Goal: Task Accomplishment & Management: Complete application form

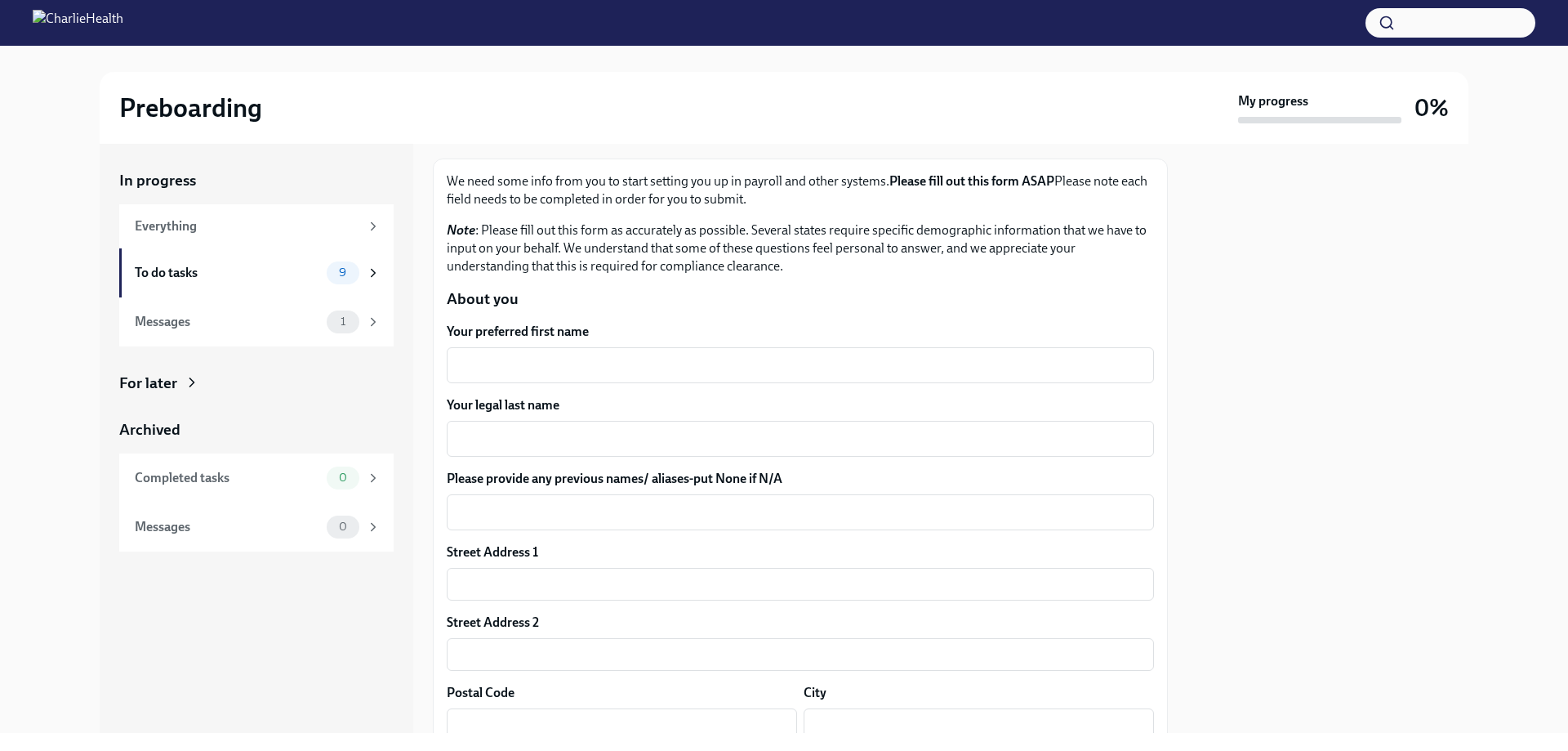
scroll to position [245, 0]
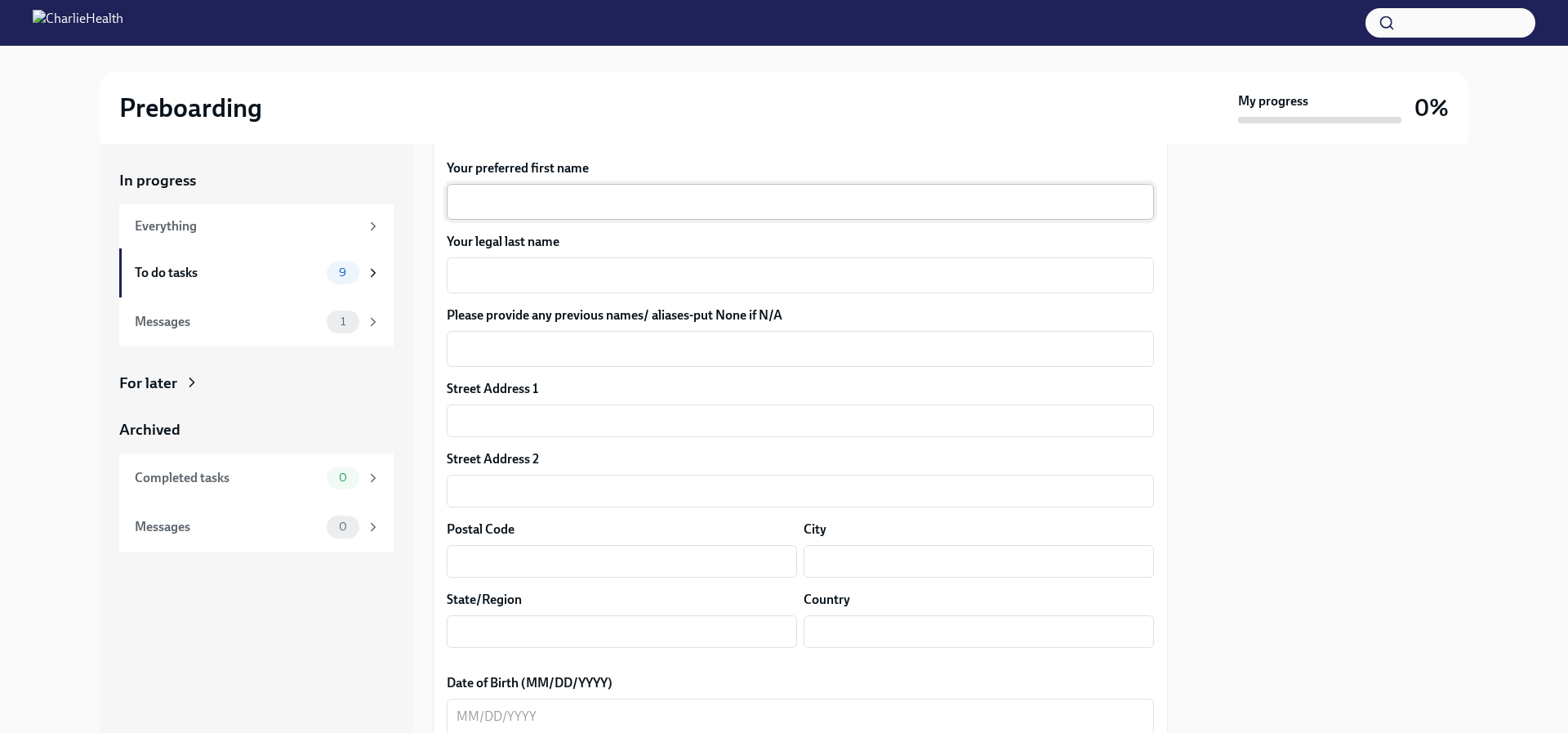
click at [546, 191] on div "x ​" at bounding box center [800, 202] width 708 height 36
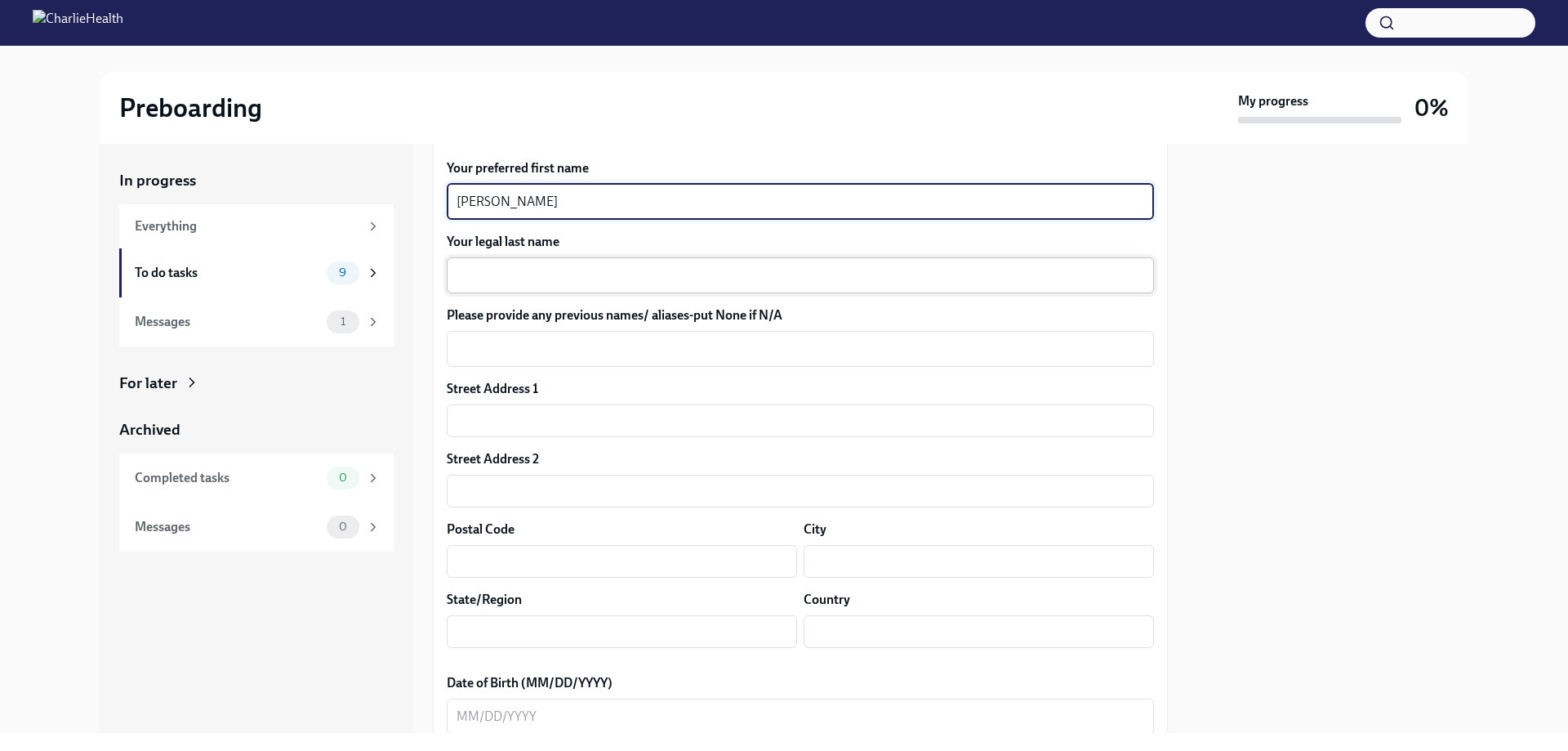
type textarea "[PERSON_NAME]"
click at [523, 278] on textarea "Your legal last name" at bounding box center [800, 276] width 688 height 20
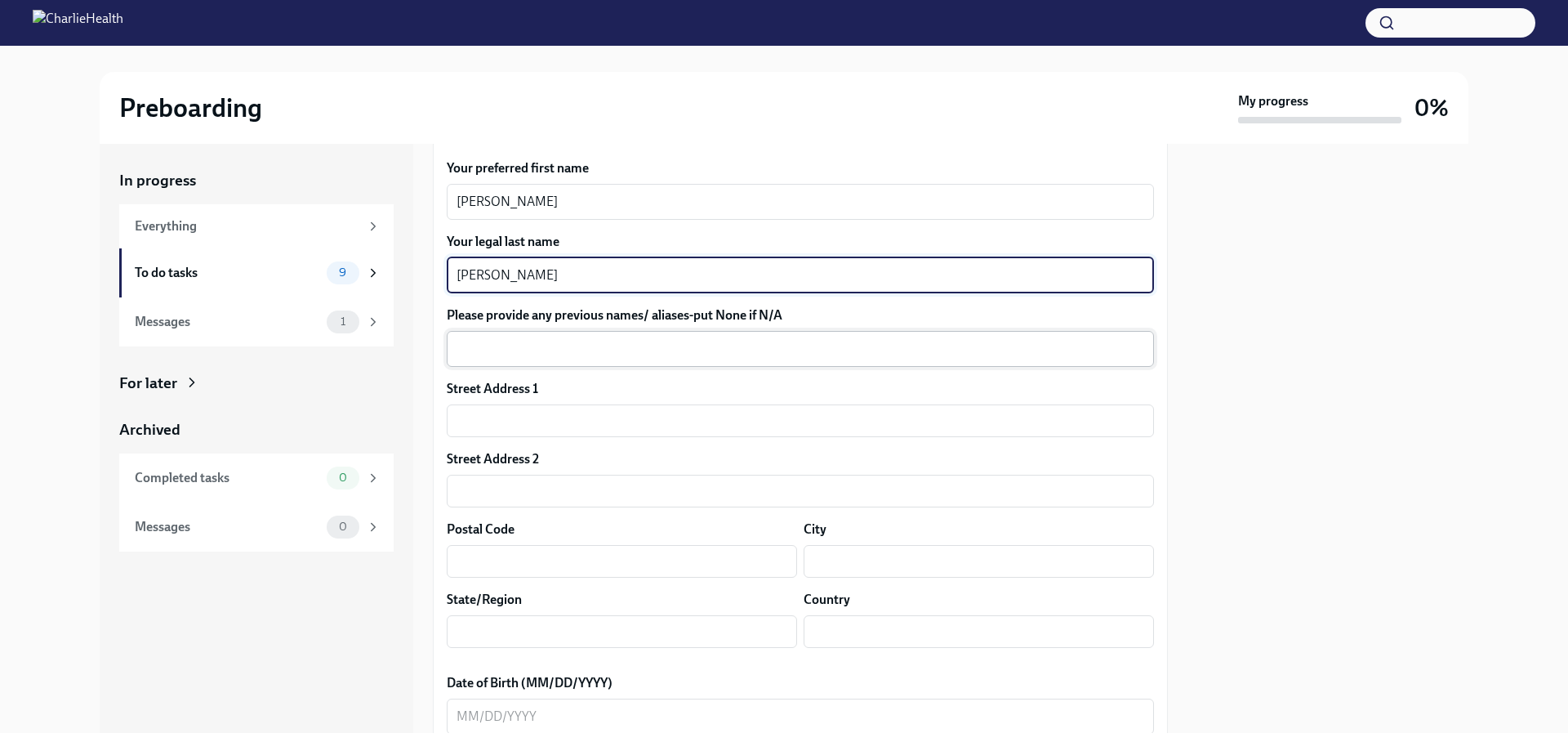
type textarea "[PERSON_NAME]"
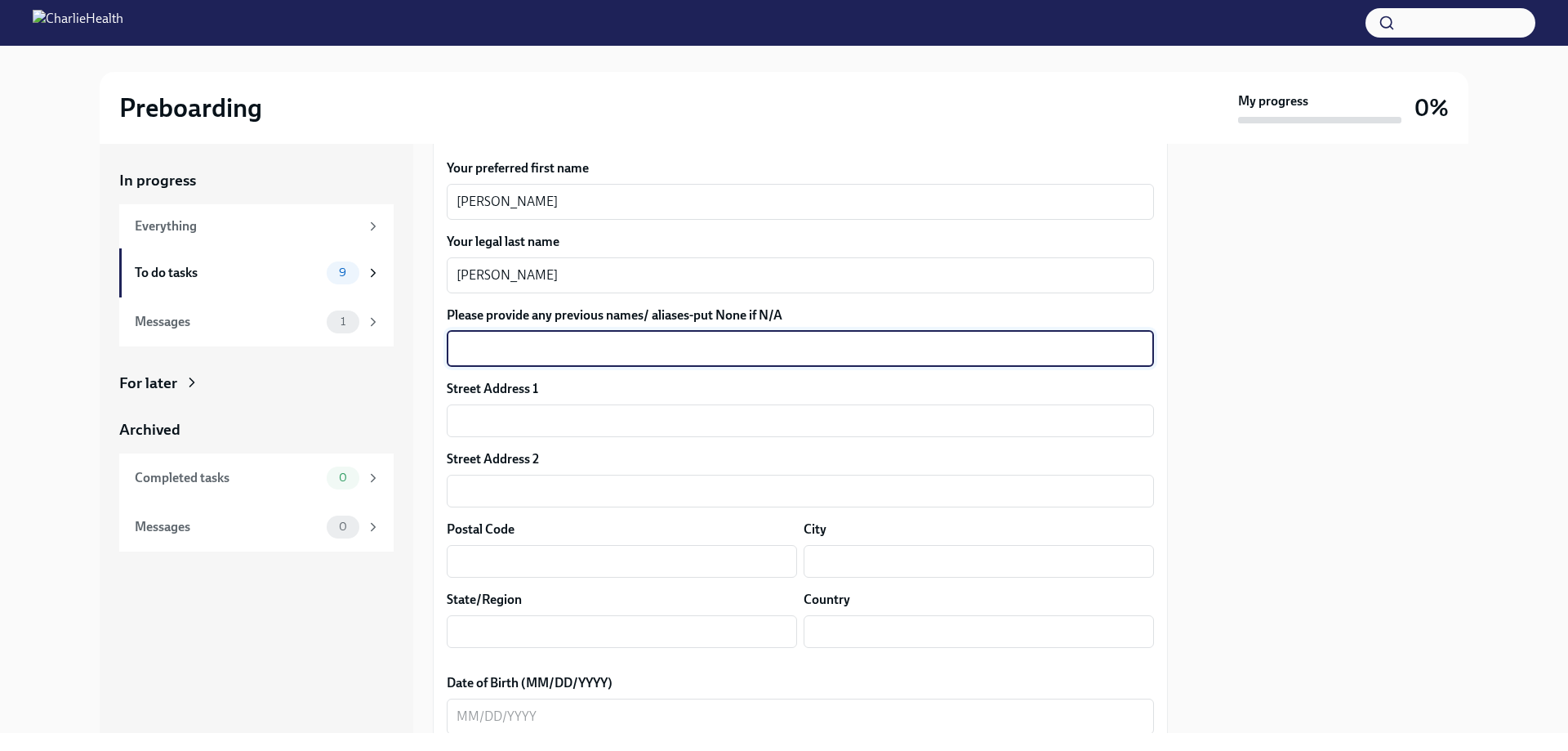
click at [504, 342] on textarea "Please provide any previous names/ aliases-put None if N/A" at bounding box center [800, 349] width 688 height 20
type textarea "[PERSON_NAME]"
click at [514, 408] on input "text" at bounding box center [800, 420] width 708 height 33
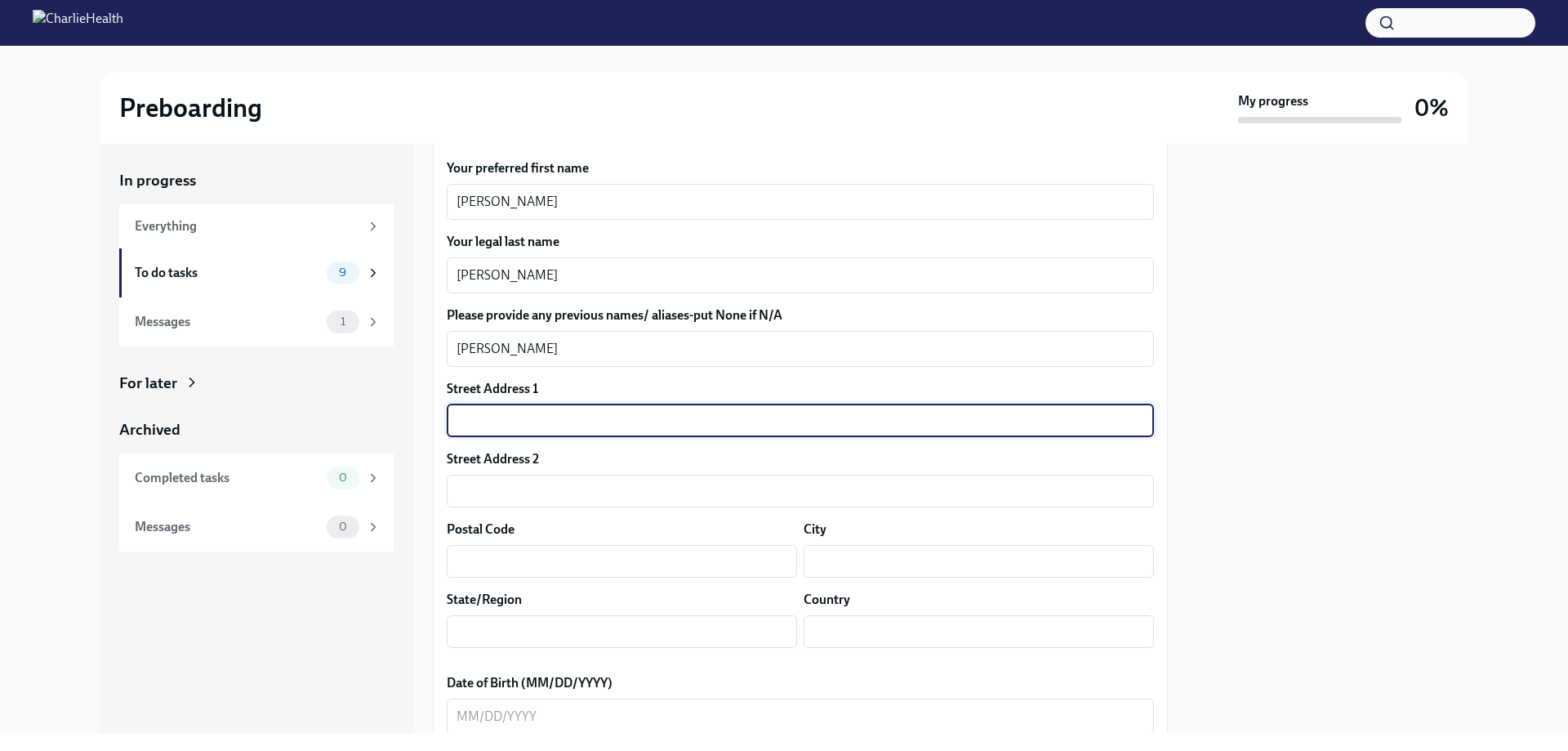
type input "[STREET_ADDRESS]"
type input "77055"
type input "[GEOGRAPHIC_DATA]"
type input "US"
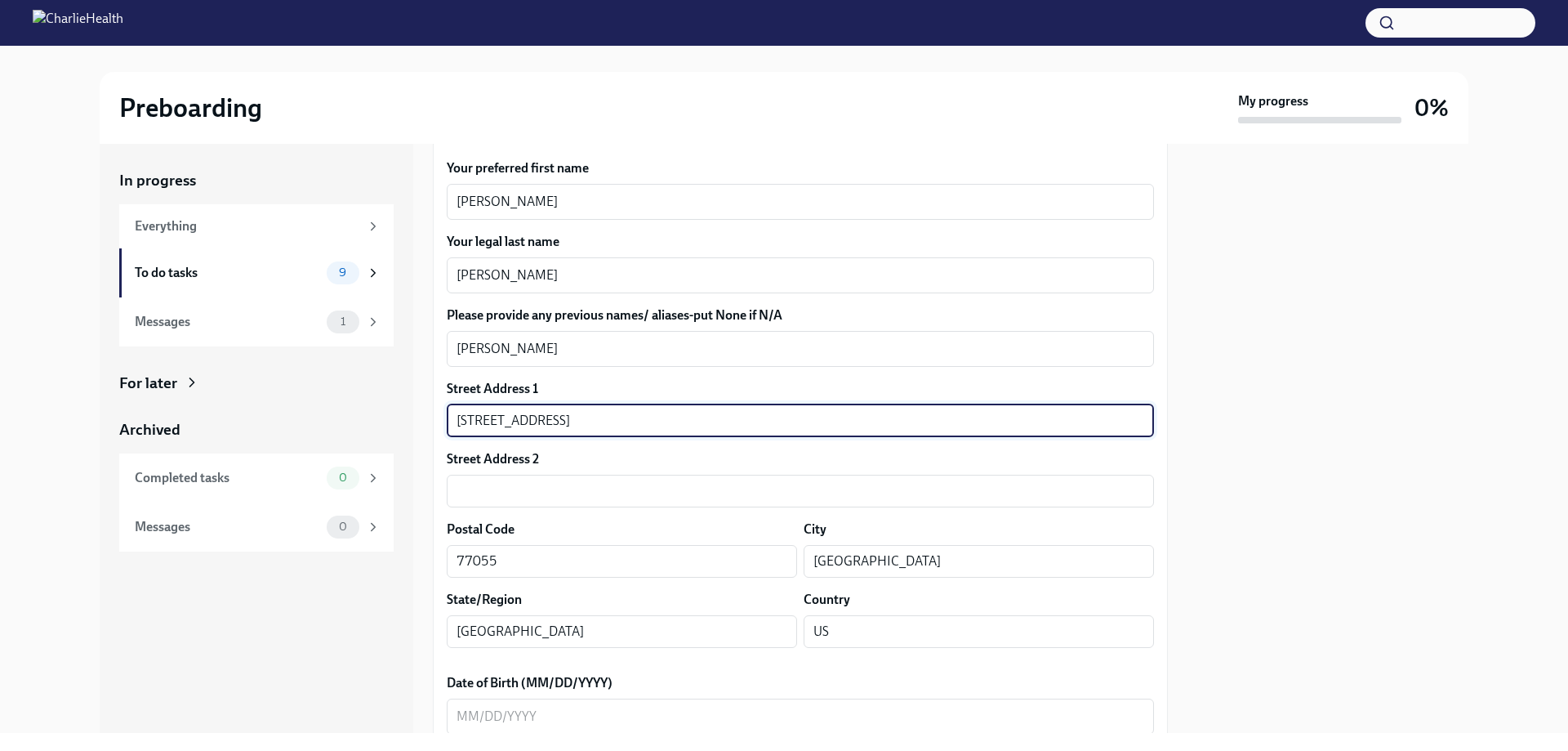
drag, startPoint x: 555, startPoint y: 420, endPoint x: 658, endPoint y: 429, distance: 103.4
click at [658, 429] on input "[STREET_ADDRESS]" at bounding box center [800, 420] width 708 height 33
type input "[STREET_ADDRESS]"
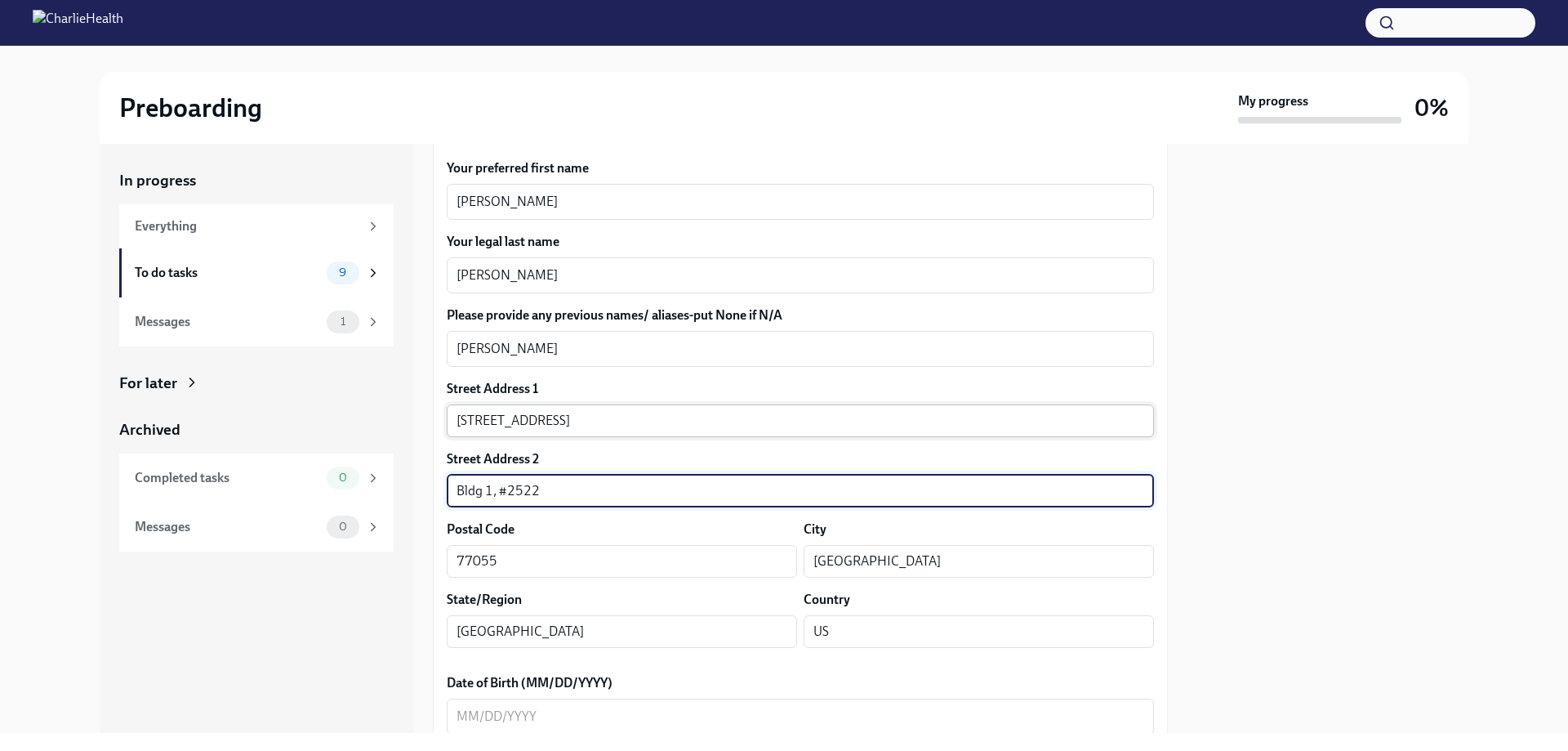
type input "Bldg 1, #2522"
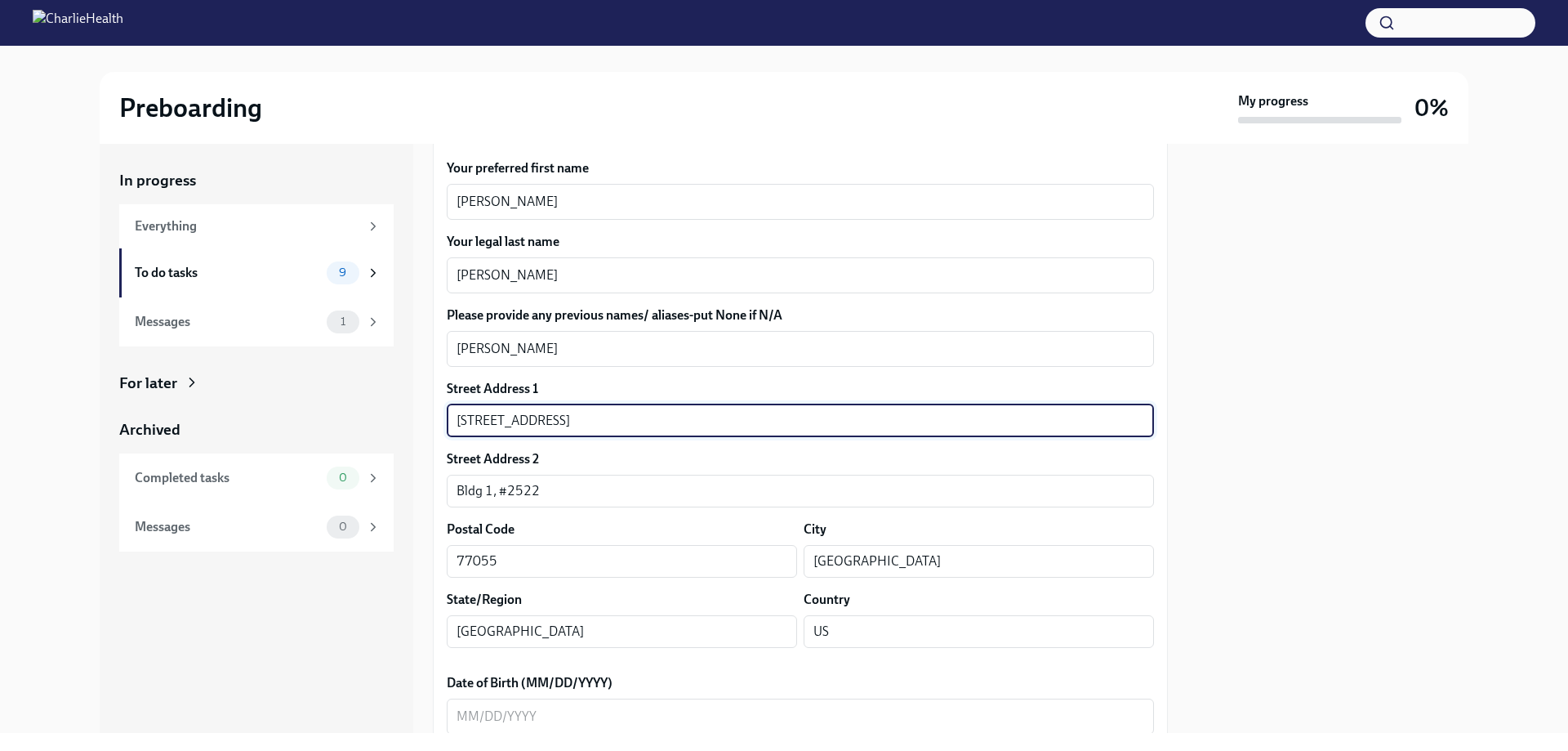
click at [553, 419] on input "[STREET_ADDRESS]" at bounding box center [800, 420] width 708 height 33
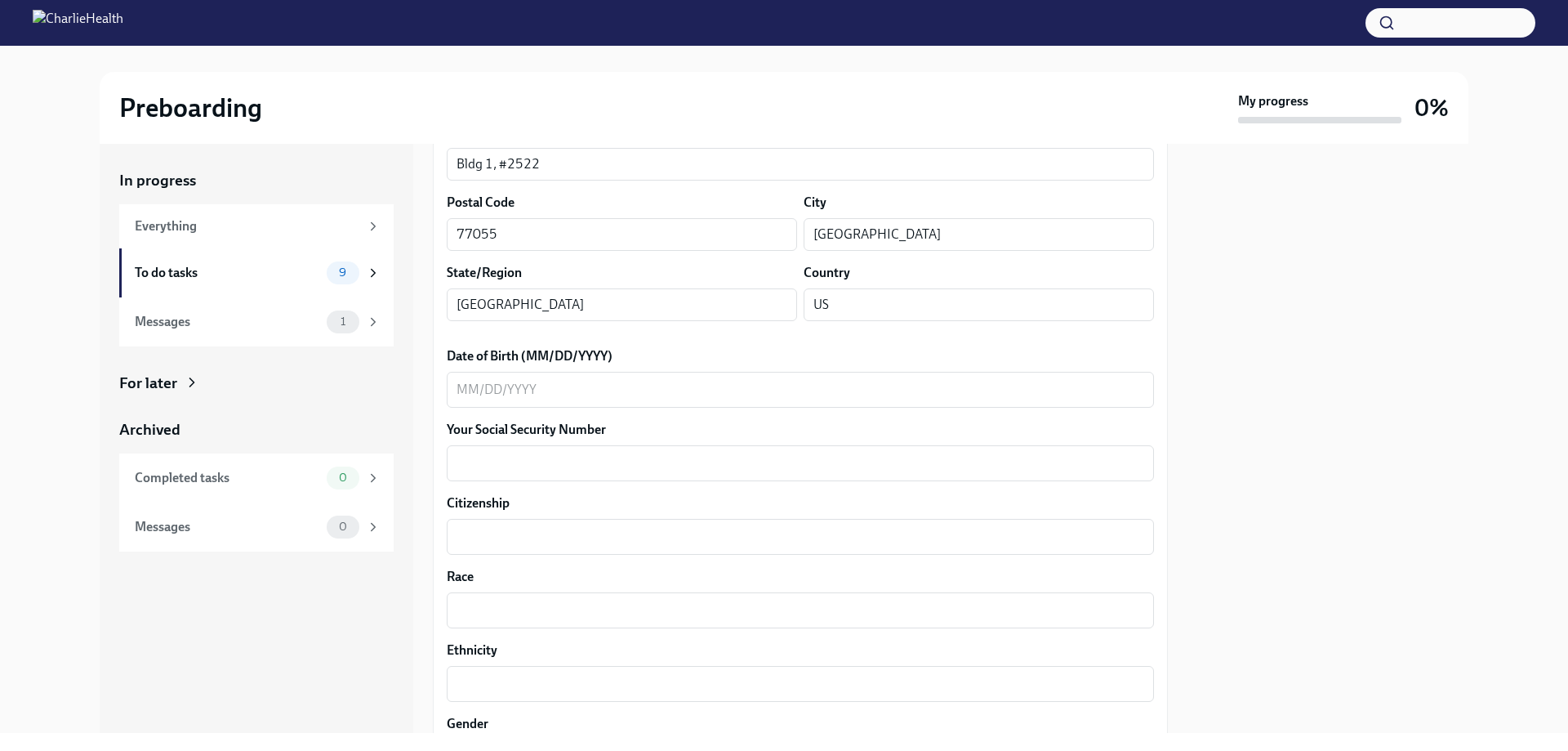
scroll to position [654, 0]
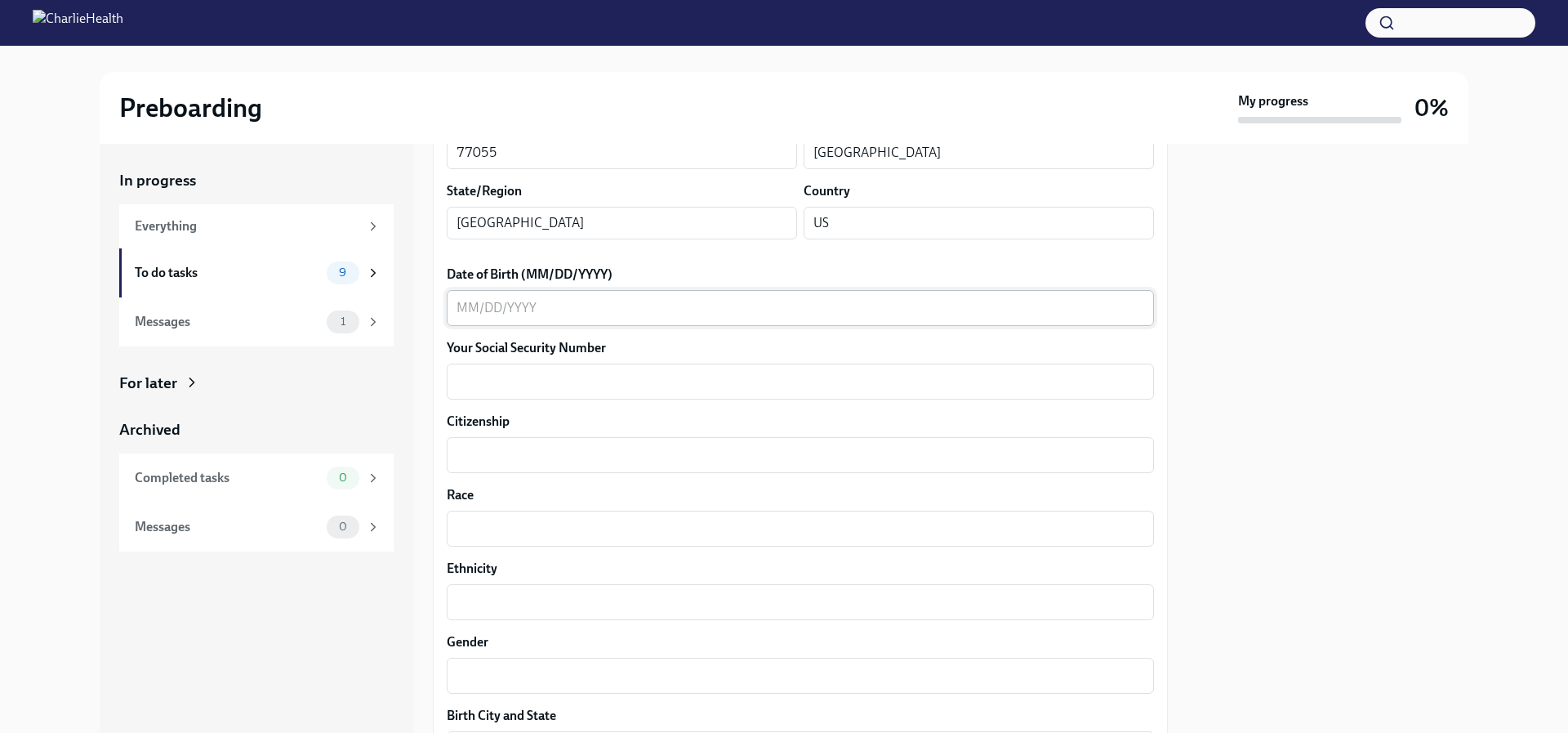
type input "[STREET_ADDRESS]"
click at [541, 302] on textarea "Date of Birth (MM/DD/YYYY)" at bounding box center [800, 308] width 688 height 20
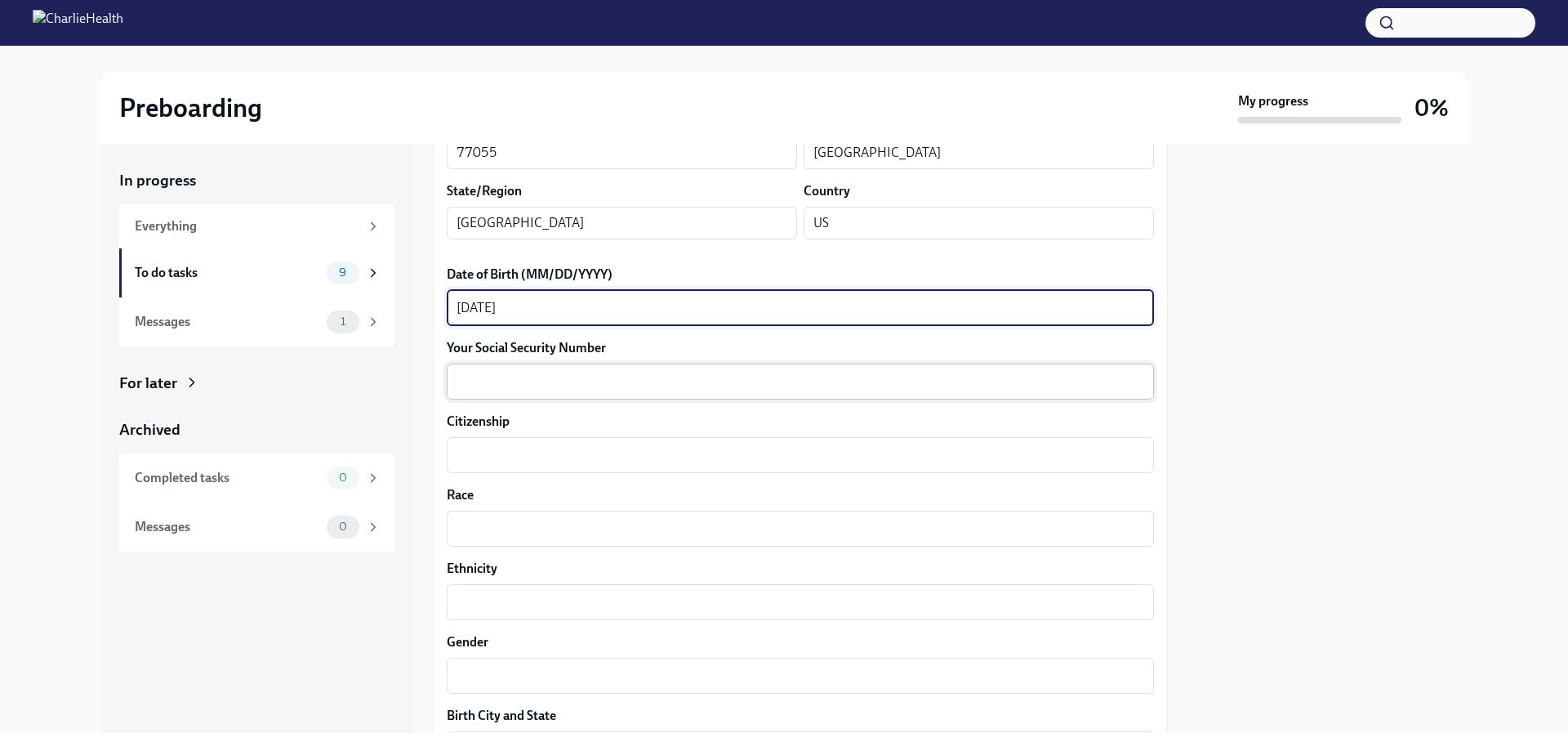
type textarea "[DATE]"
click at [535, 380] on textarea "Your Social Security Number" at bounding box center [800, 381] width 688 height 20
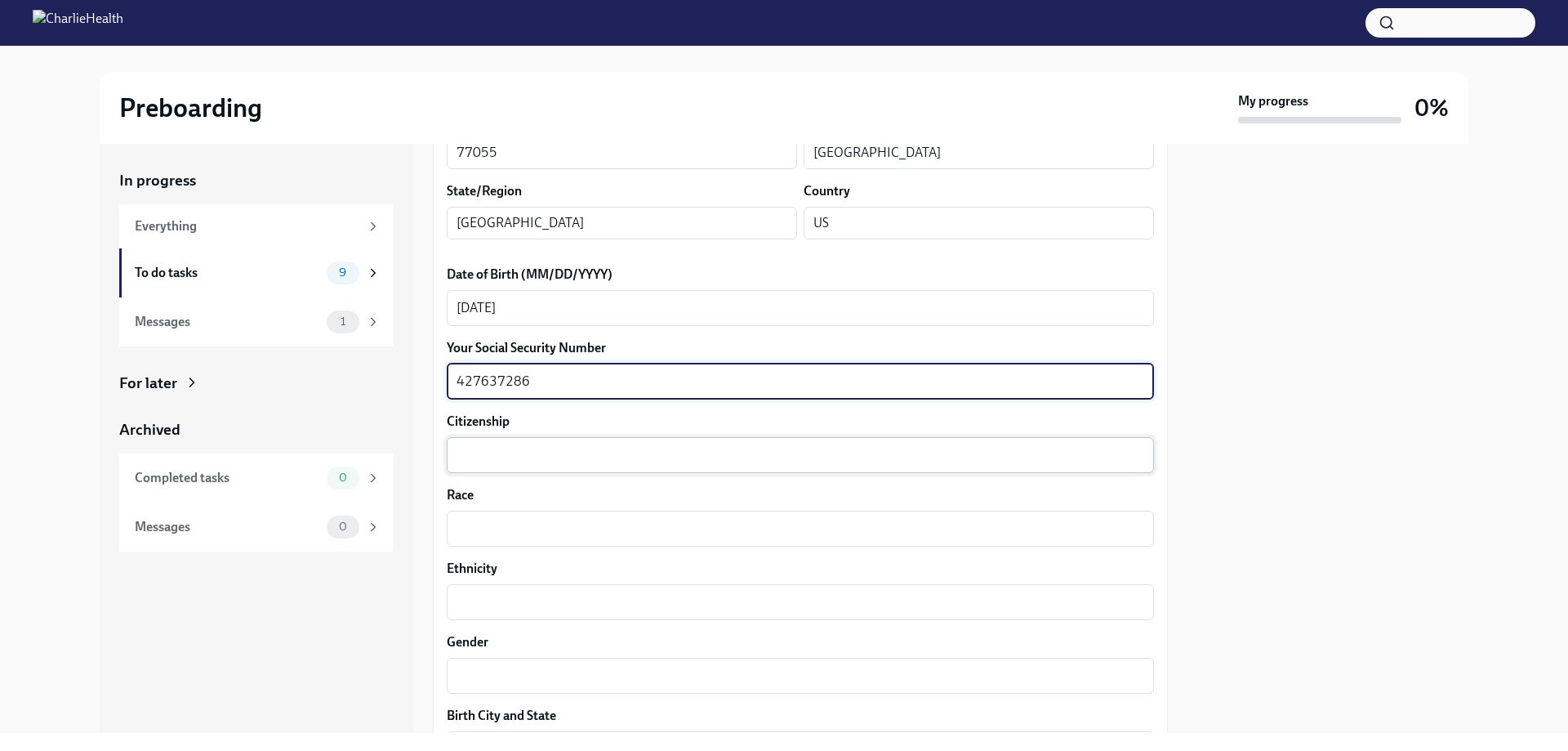
type textarea "427637286"
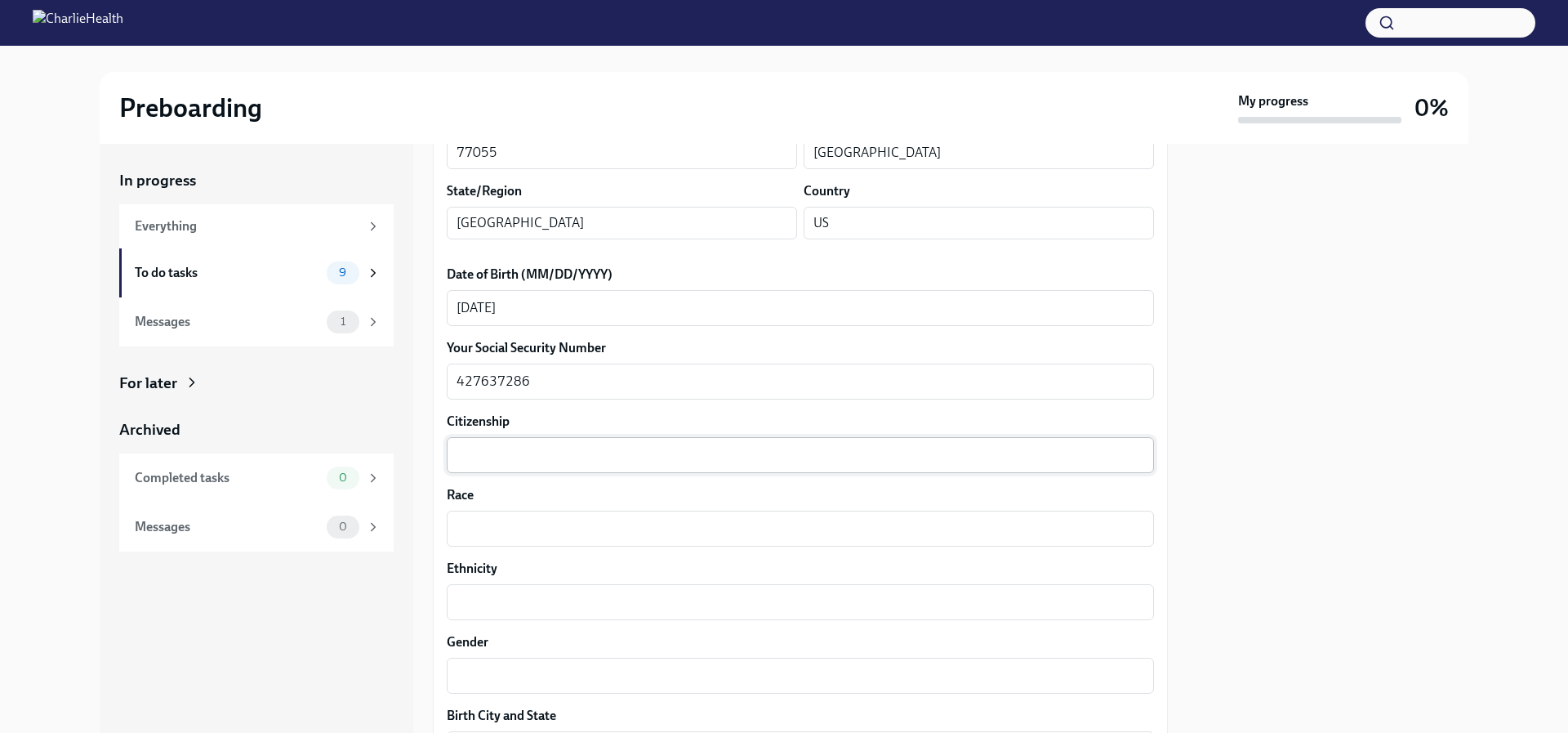
click at [564, 441] on div "x ​" at bounding box center [800, 455] width 708 height 36
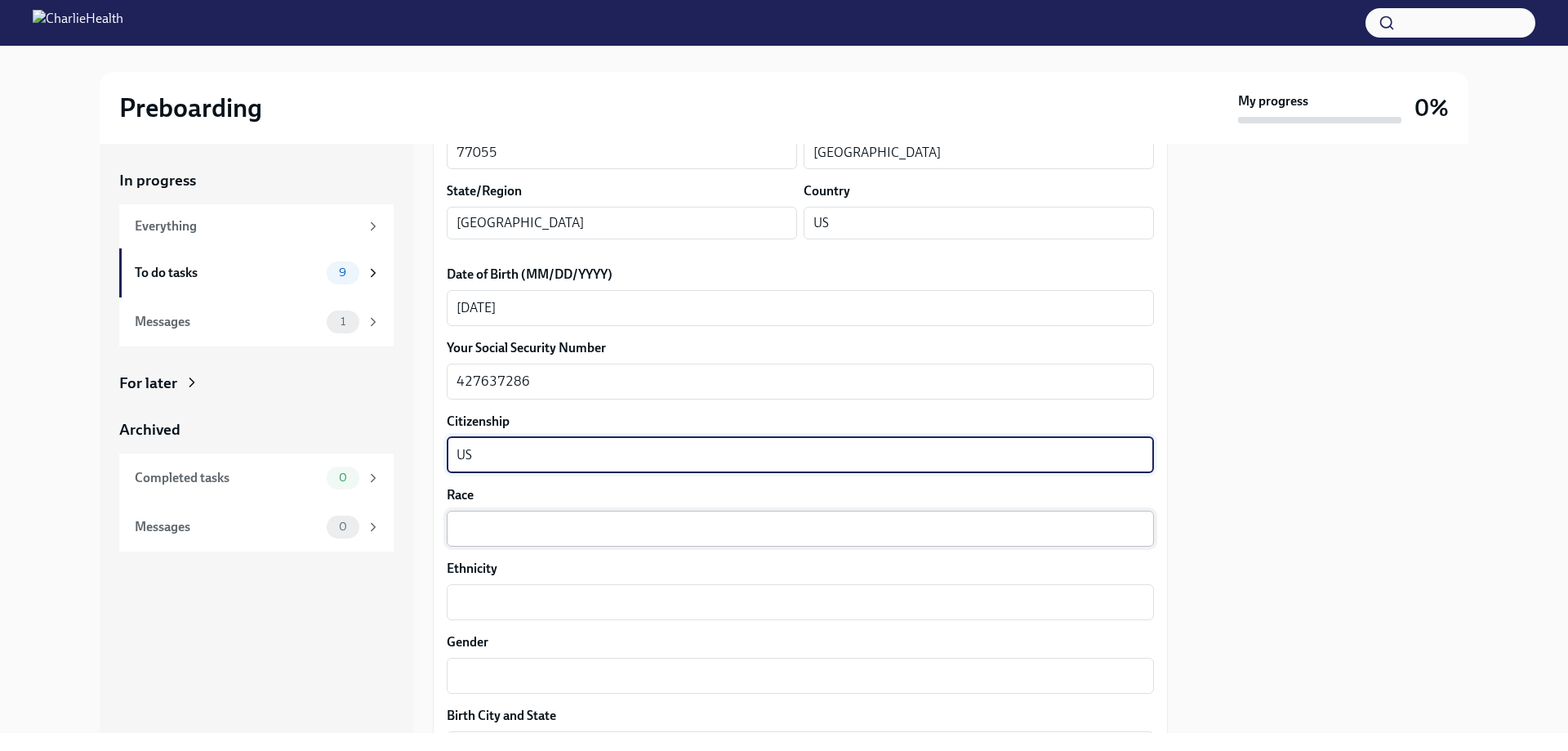
type textarea "US"
click at [523, 527] on textarea "Race" at bounding box center [800, 528] width 688 height 20
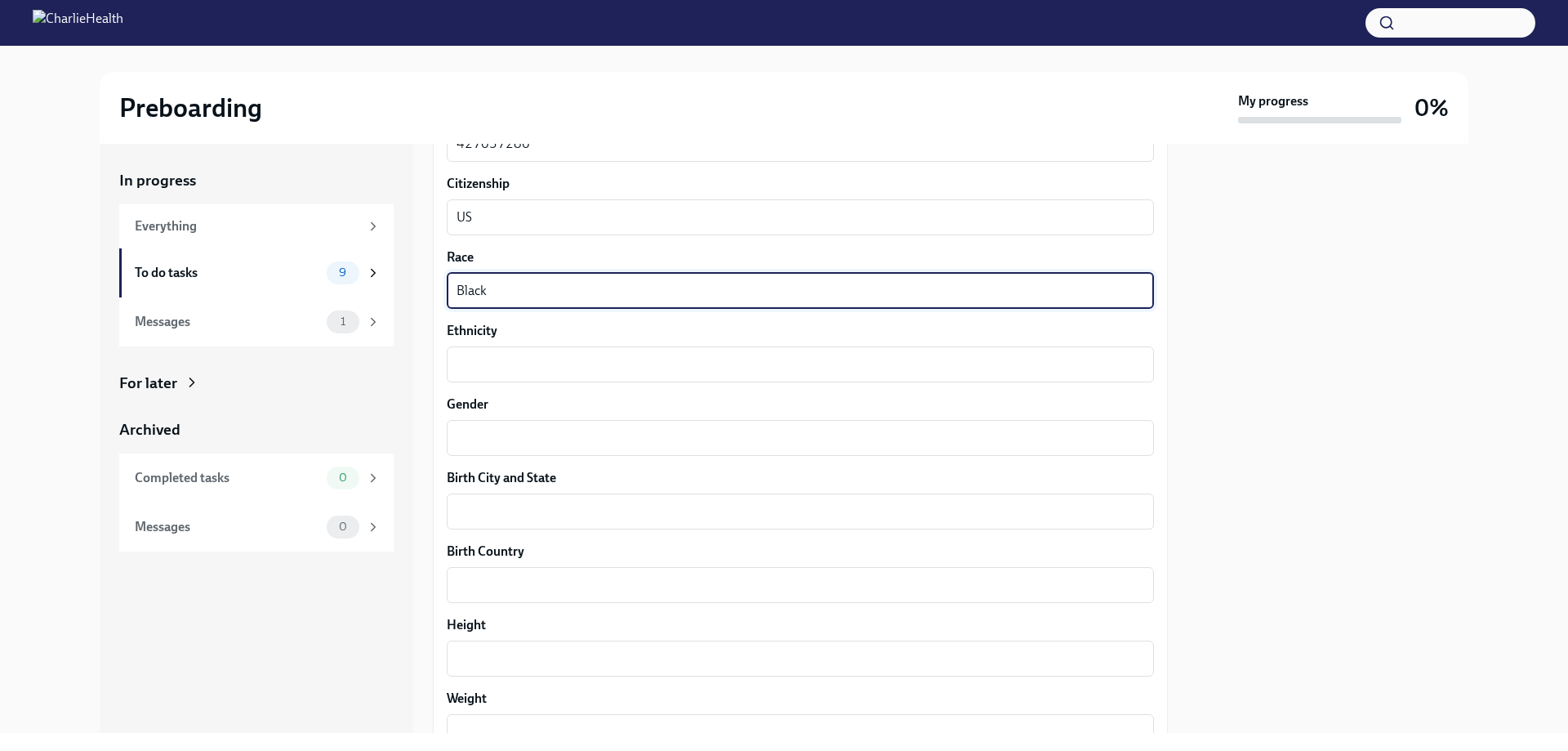
scroll to position [899, 0]
type textarea "Black"
click at [527, 342] on div "x ​" at bounding box center [800, 357] width 708 height 36
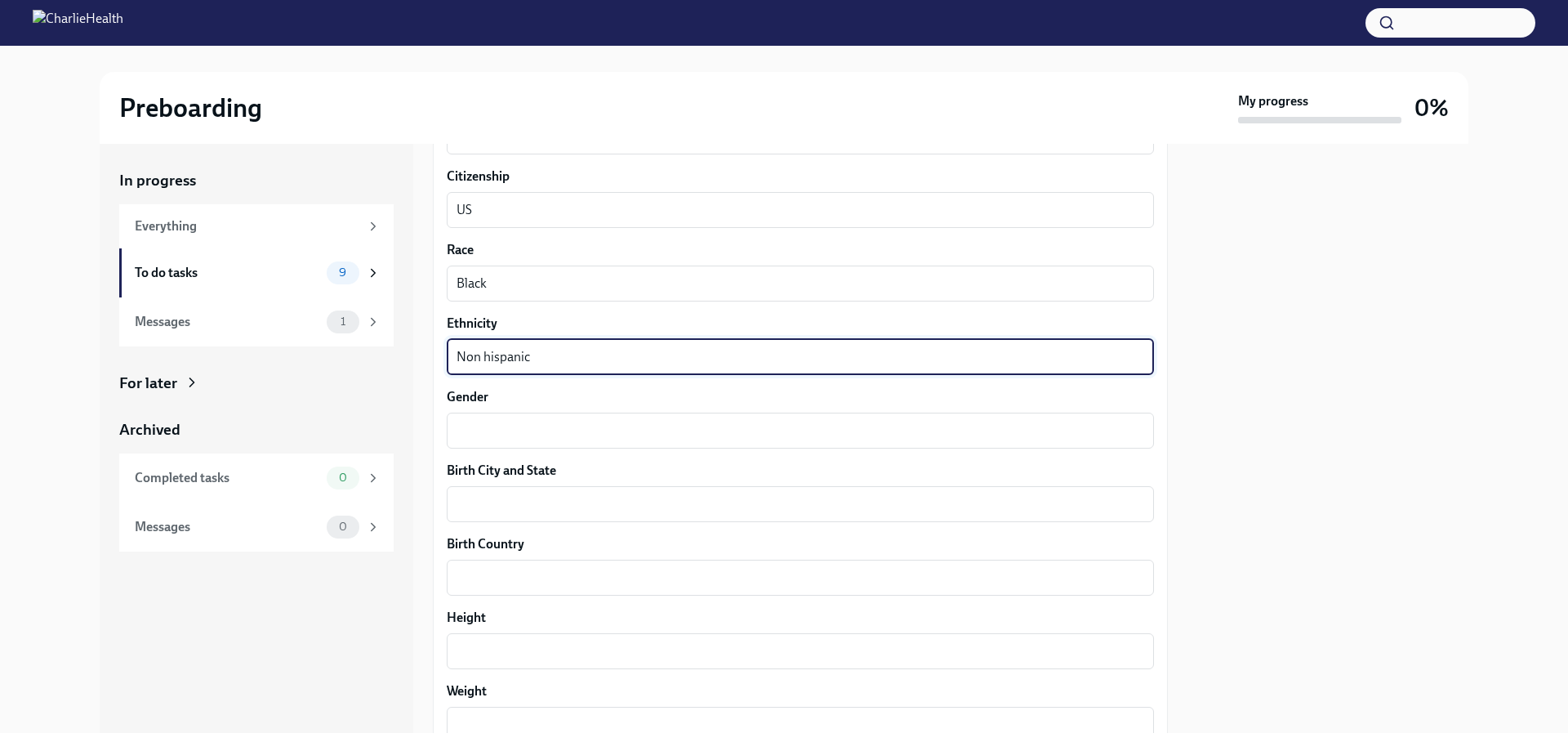
click at [521, 357] on textarea "Non hispanic" at bounding box center [800, 357] width 688 height 20
type textarea "Non [DEMOGRAPHIC_DATA]"
click at [535, 431] on textarea "Gender" at bounding box center [800, 430] width 688 height 20
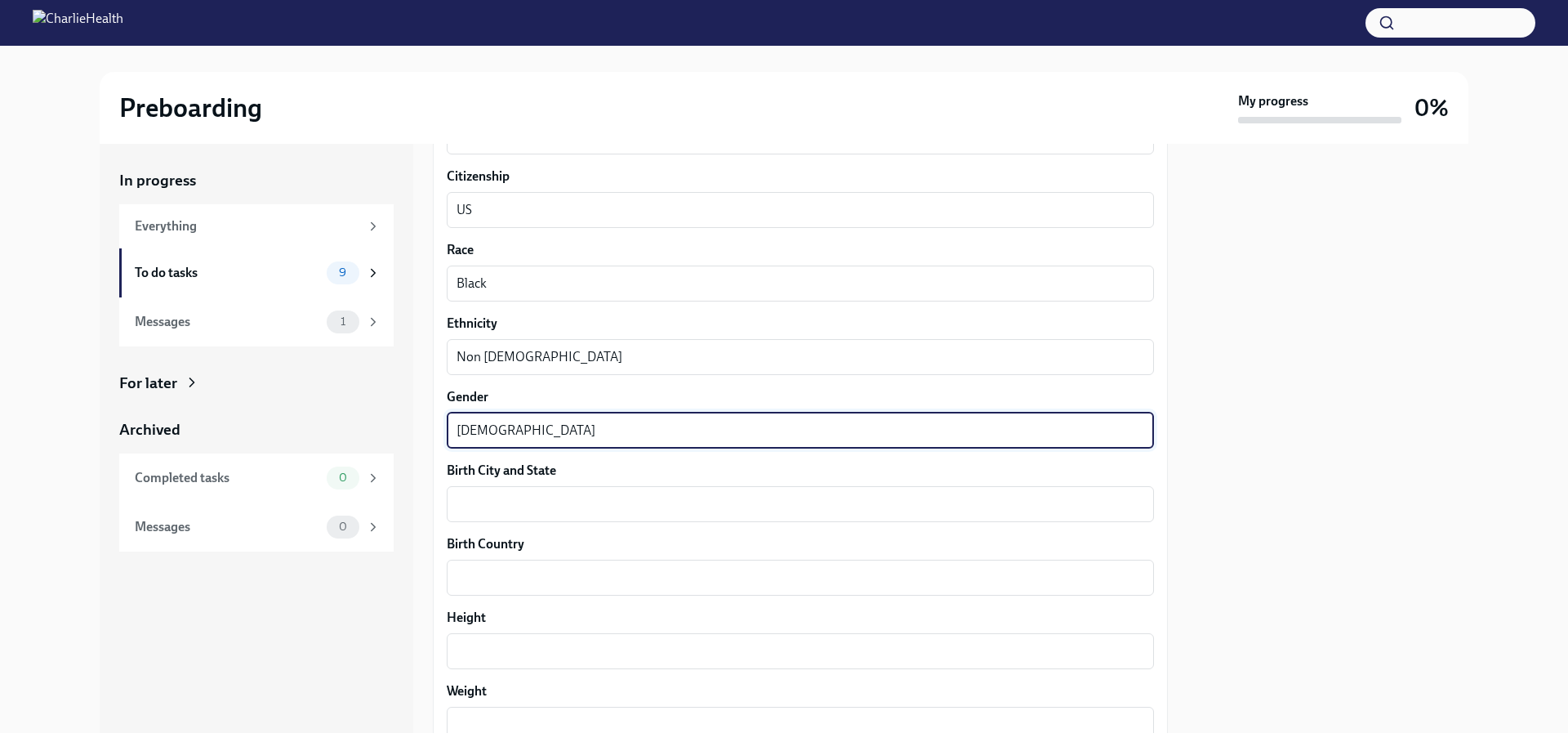
scroll to position [1062, 0]
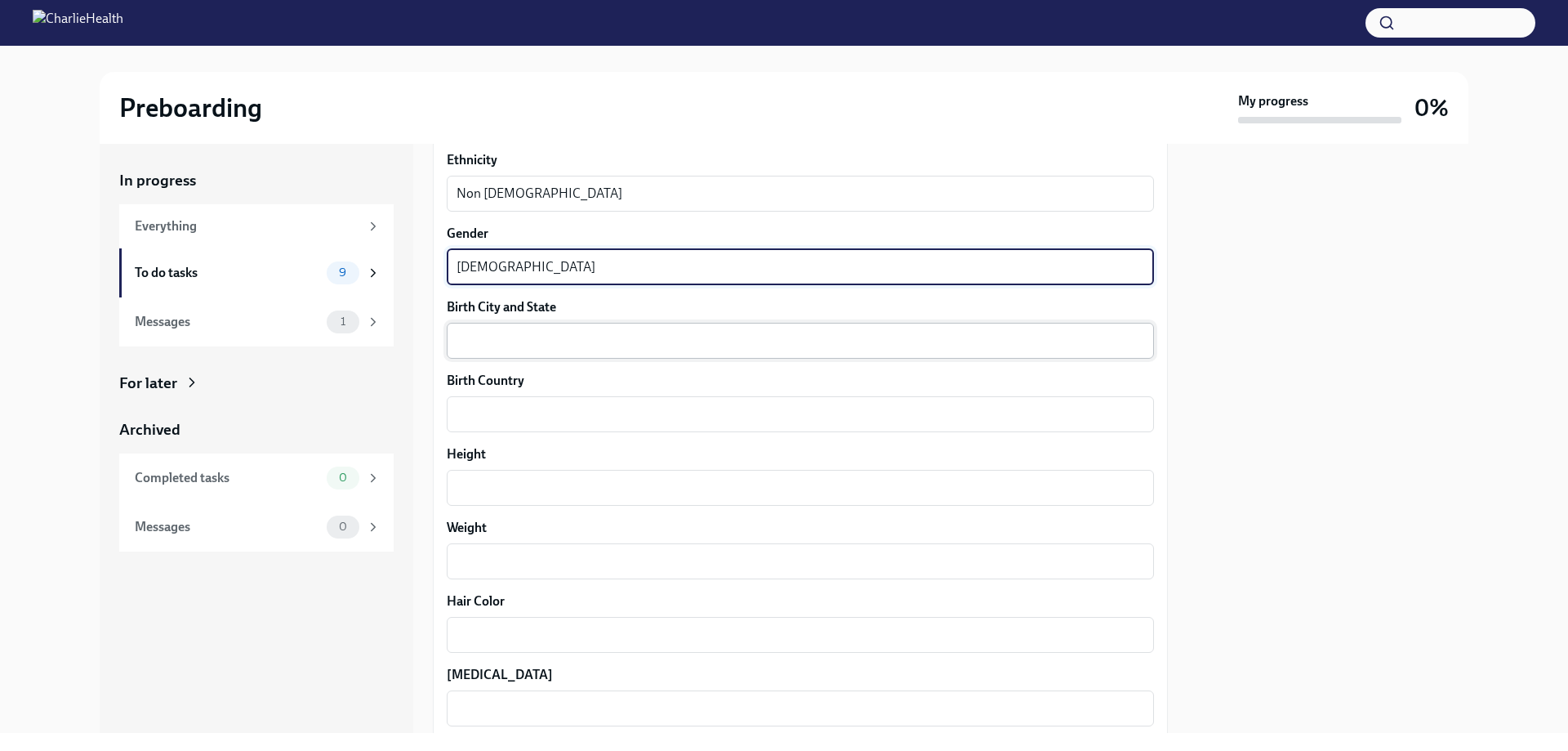
type textarea "[DEMOGRAPHIC_DATA]"
click at [495, 331] on textarea "Birth City and State" at bounding box center [800, 340] width 688 height 20
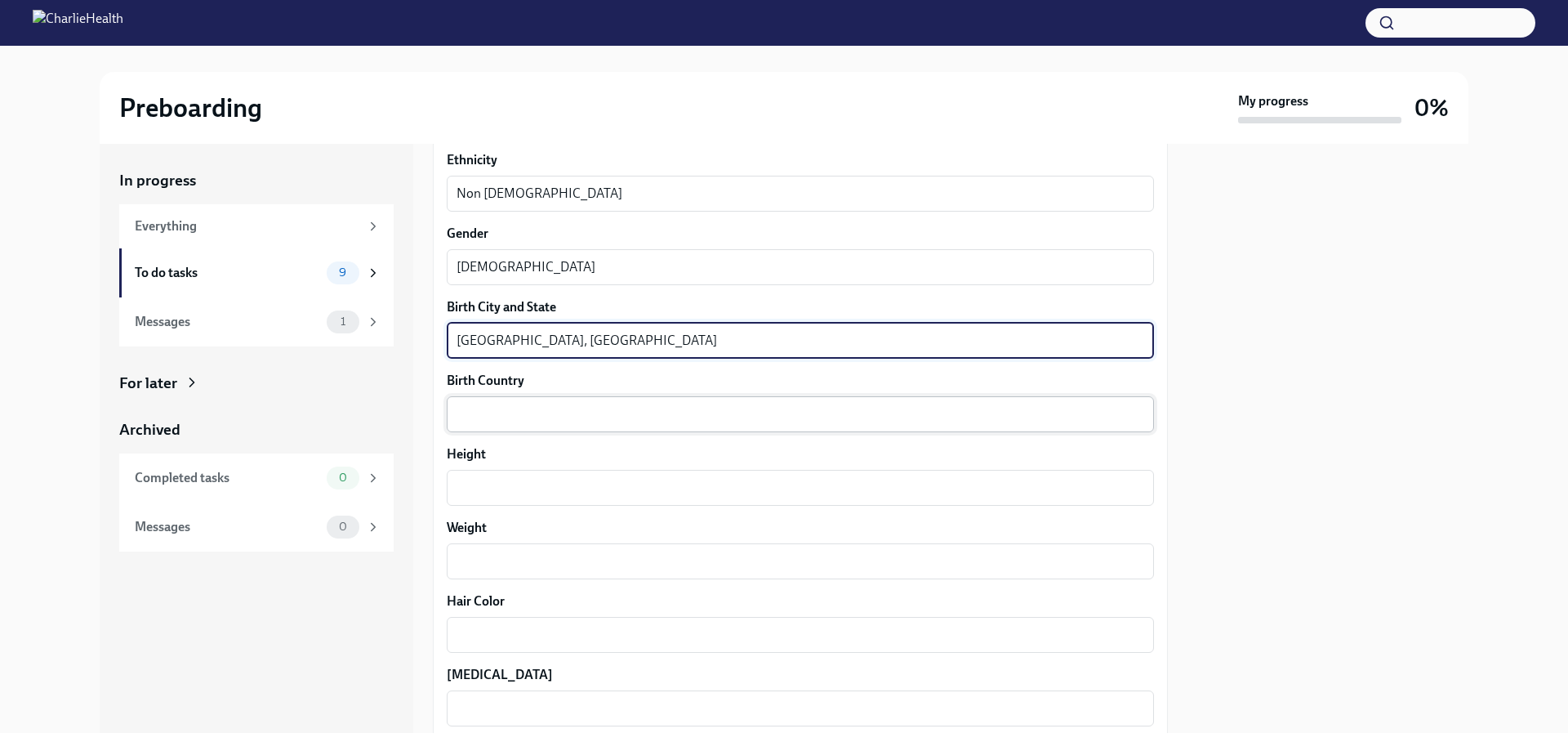
type textarea "[GEOGRAPHIC_DATA], [GEOGRAPHIC_DATA]"
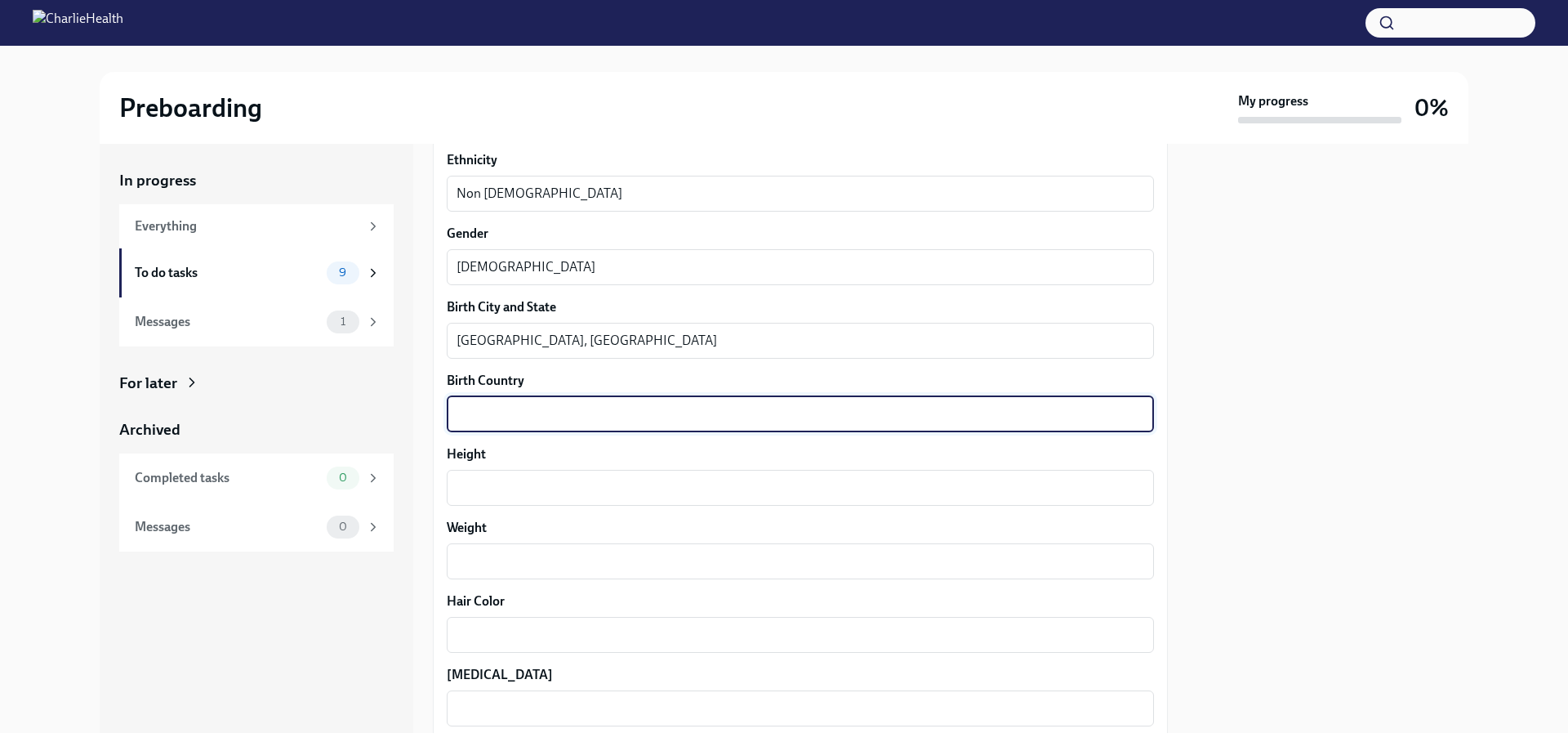
click at [484, 420] on textarea "Birth Country" at bounding box center [800, 414] width 688 height 20
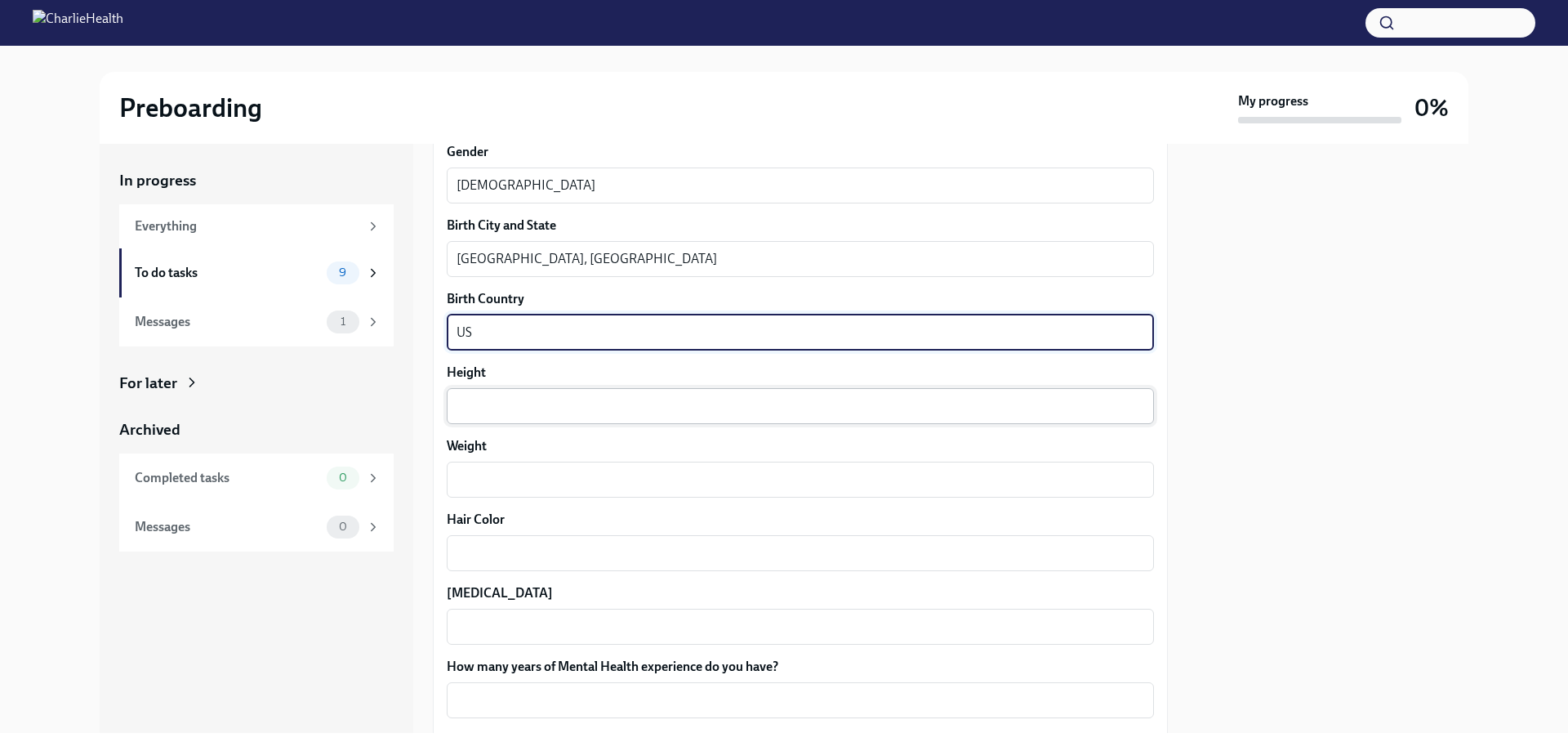
type textarea "US"
click at [492, 407] on textarea "Height" at bounding box center [800, 406] width 688 height 20
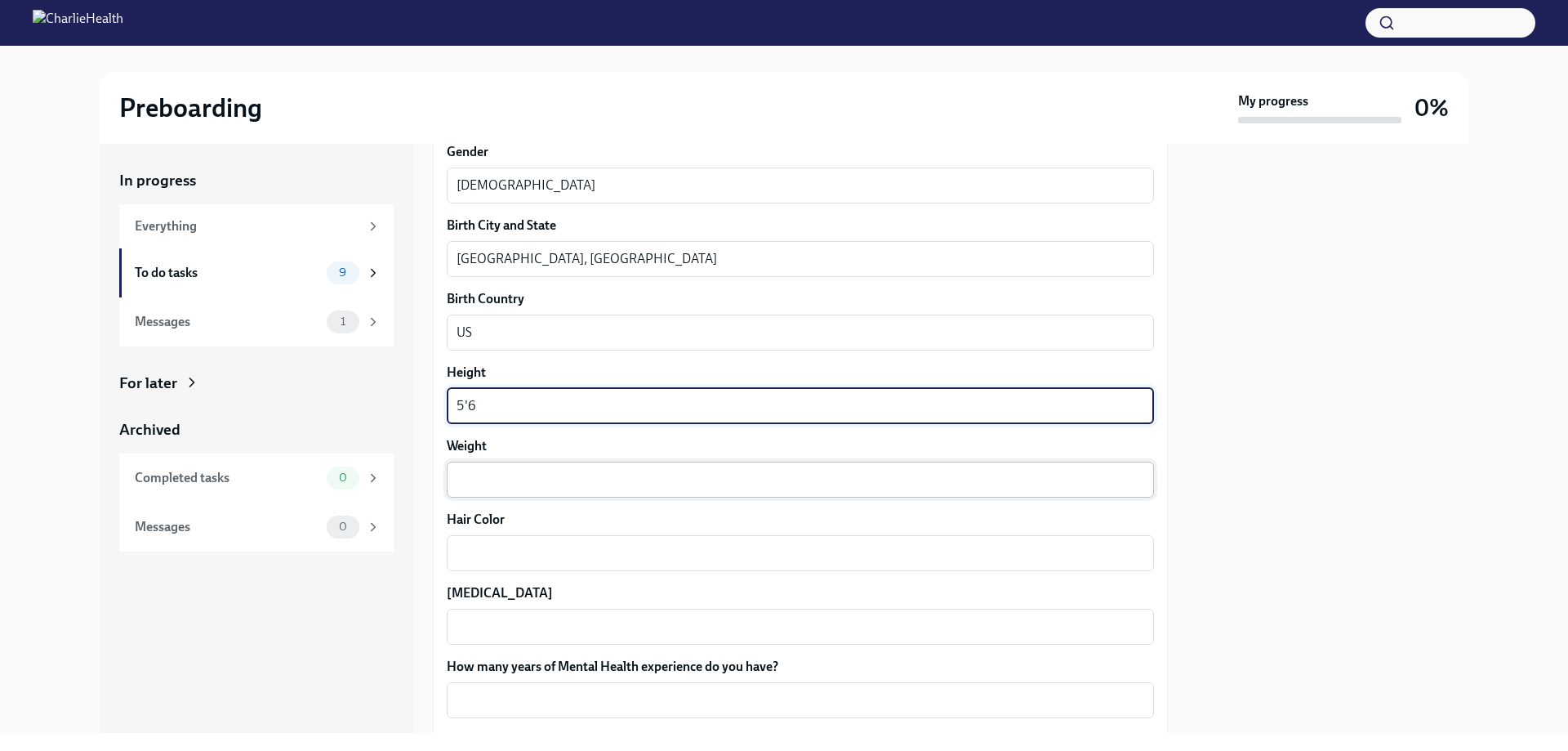
type textarea "5'6"
click at [494, 480] on textarea "Weight" at bounding box center [800, 479] width 688 height 20
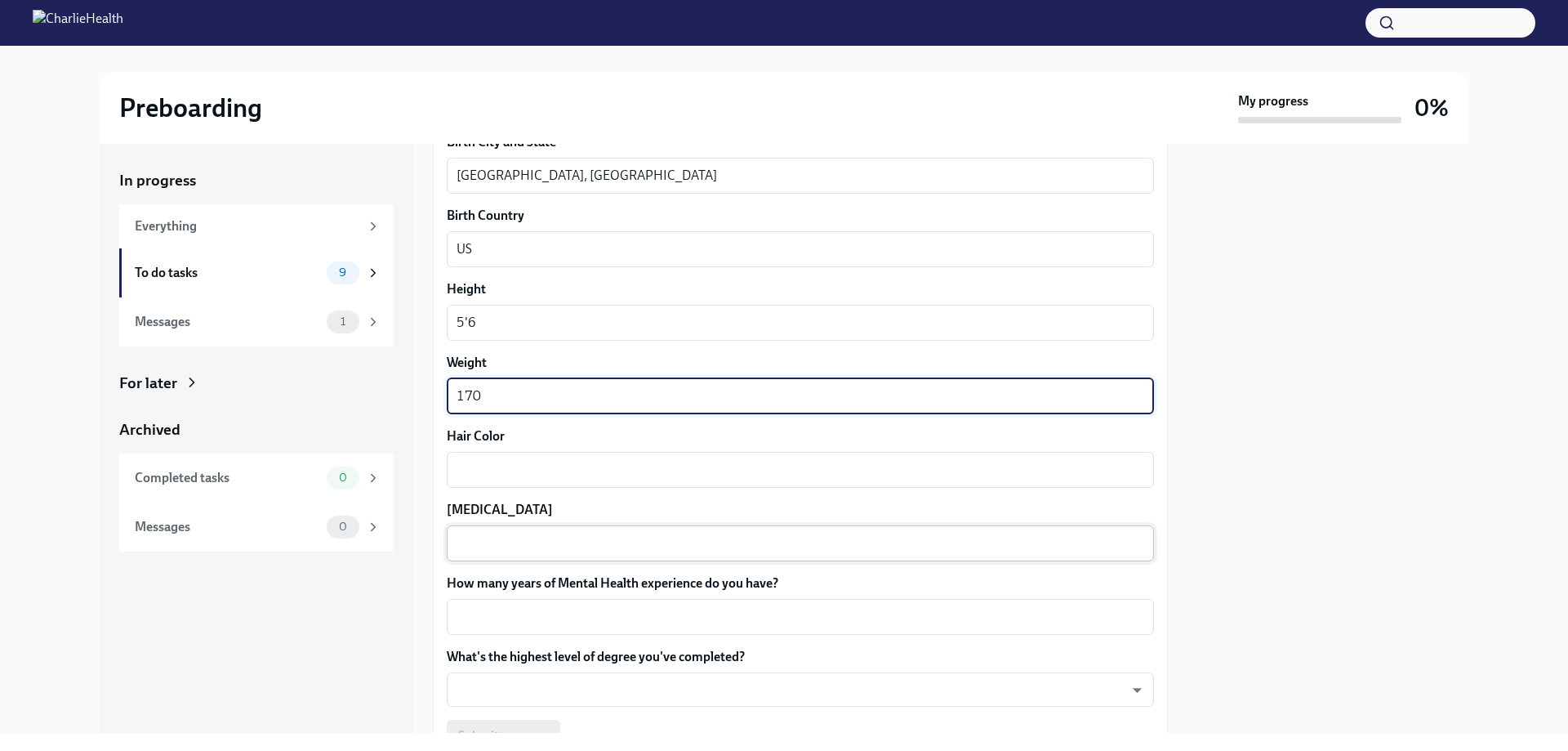
scroll to position [1307, 0]
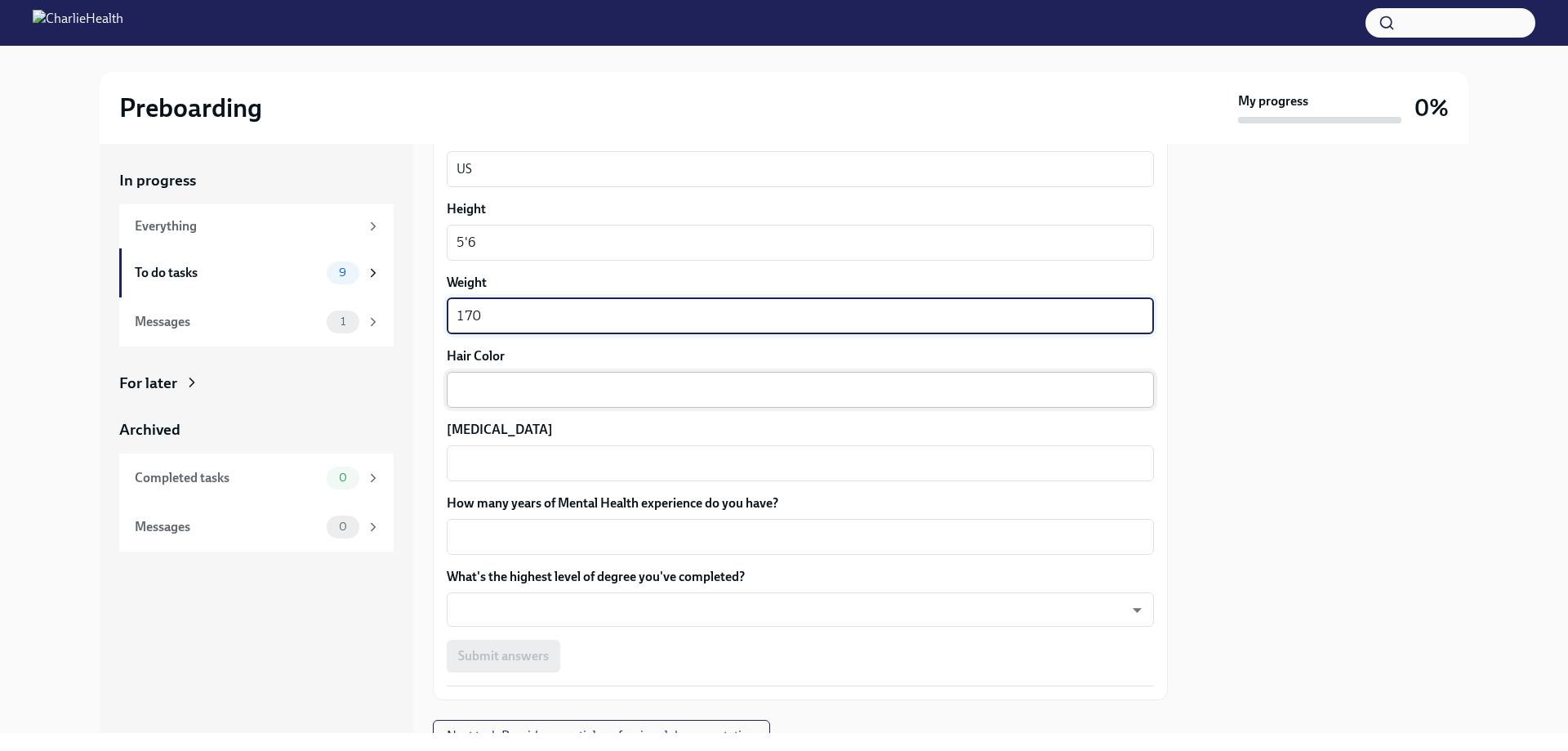
type textarea "170"
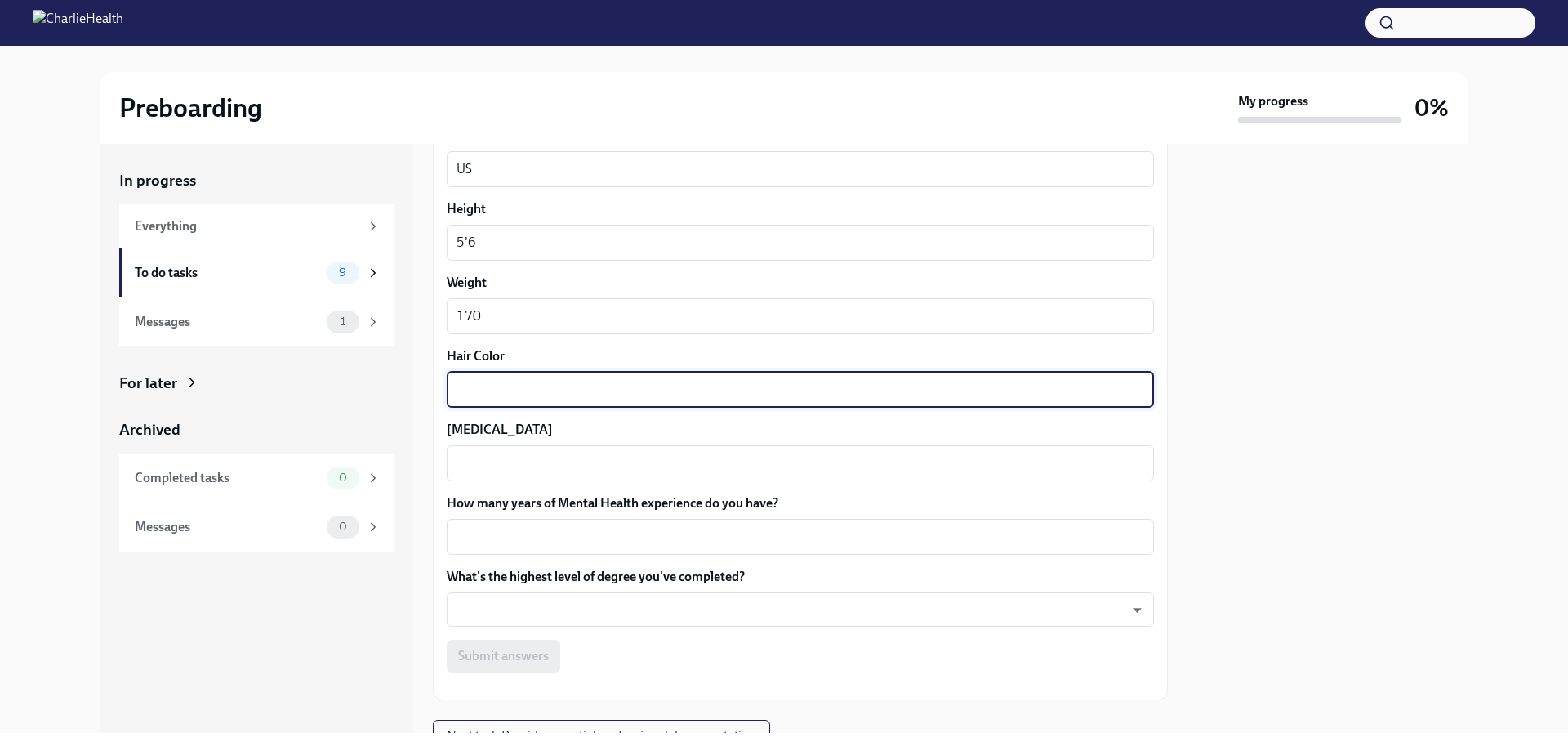
click at [510, 393] on textarea "Hair Color" at bounding box center [800, 389] width 688 height 20
type textarea "Black"
click at [474, 471] on textarea "[MEDICAL_DATA]" at bounding box center [800, 463] width 688 height 20
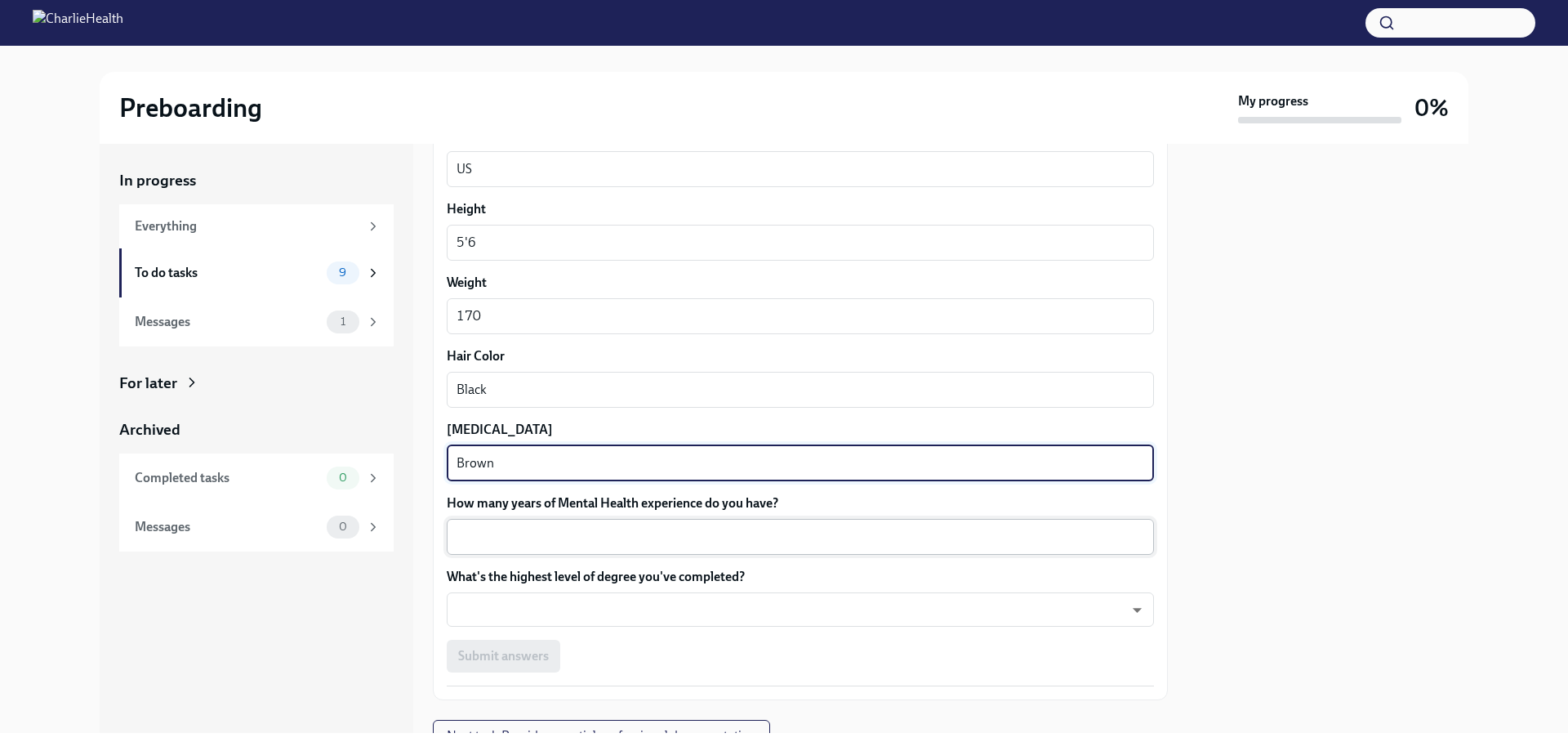
type textarea "Brown"
click at [536, 534] on textarea "How many years of Mental Health experience do you have?" at bounding box center [800, 537] width 688 height 20
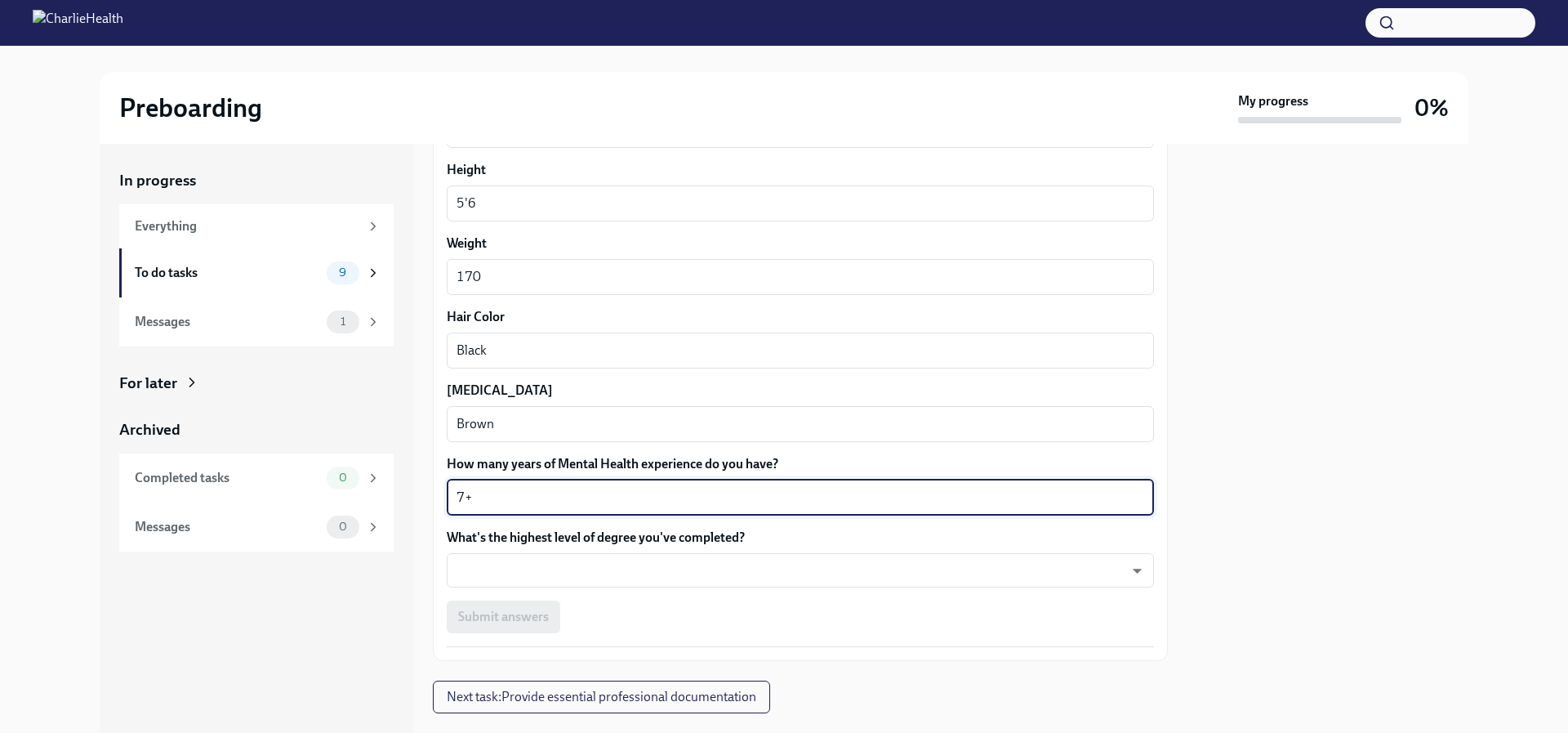
scroll to position [1379, 0]
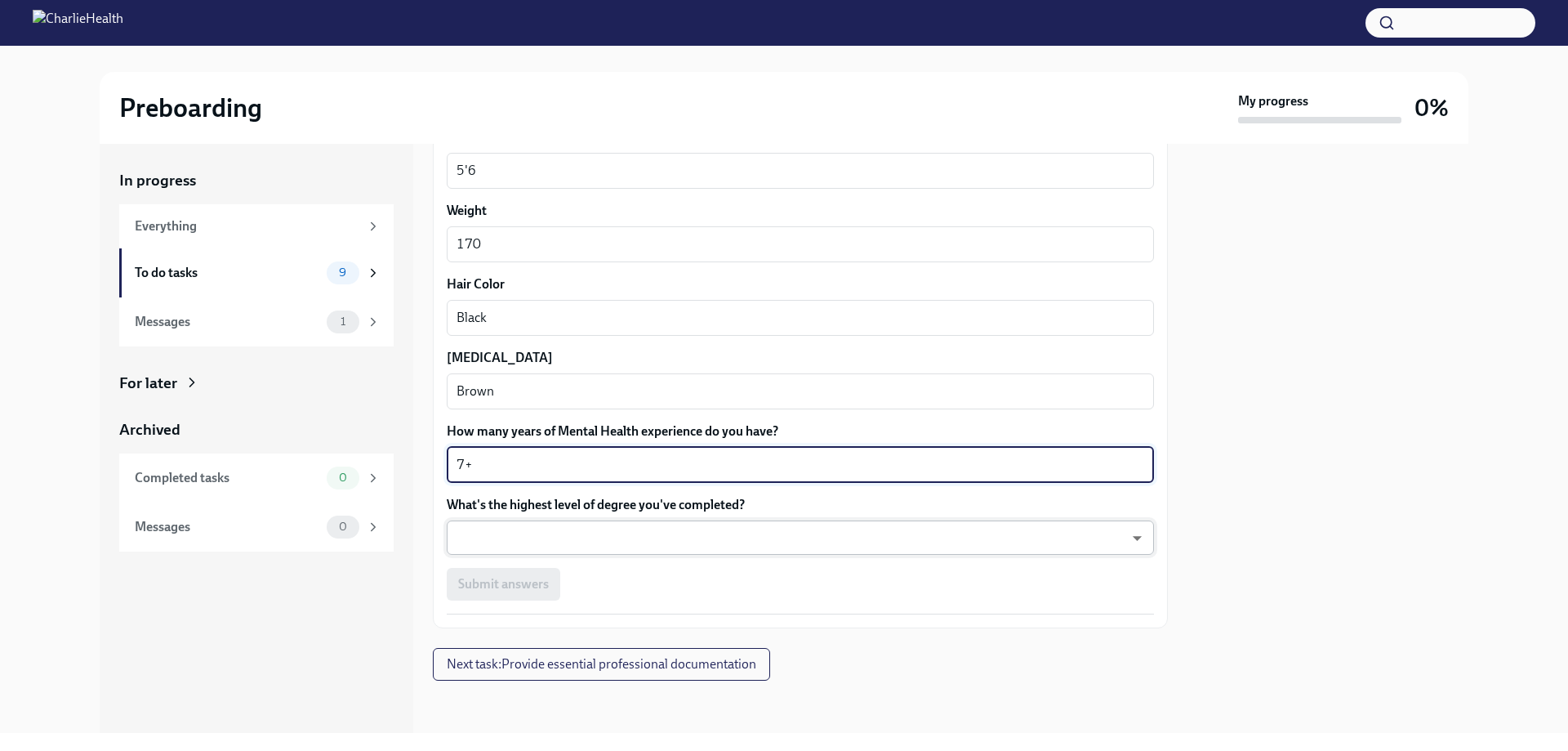
type textarea "7+"
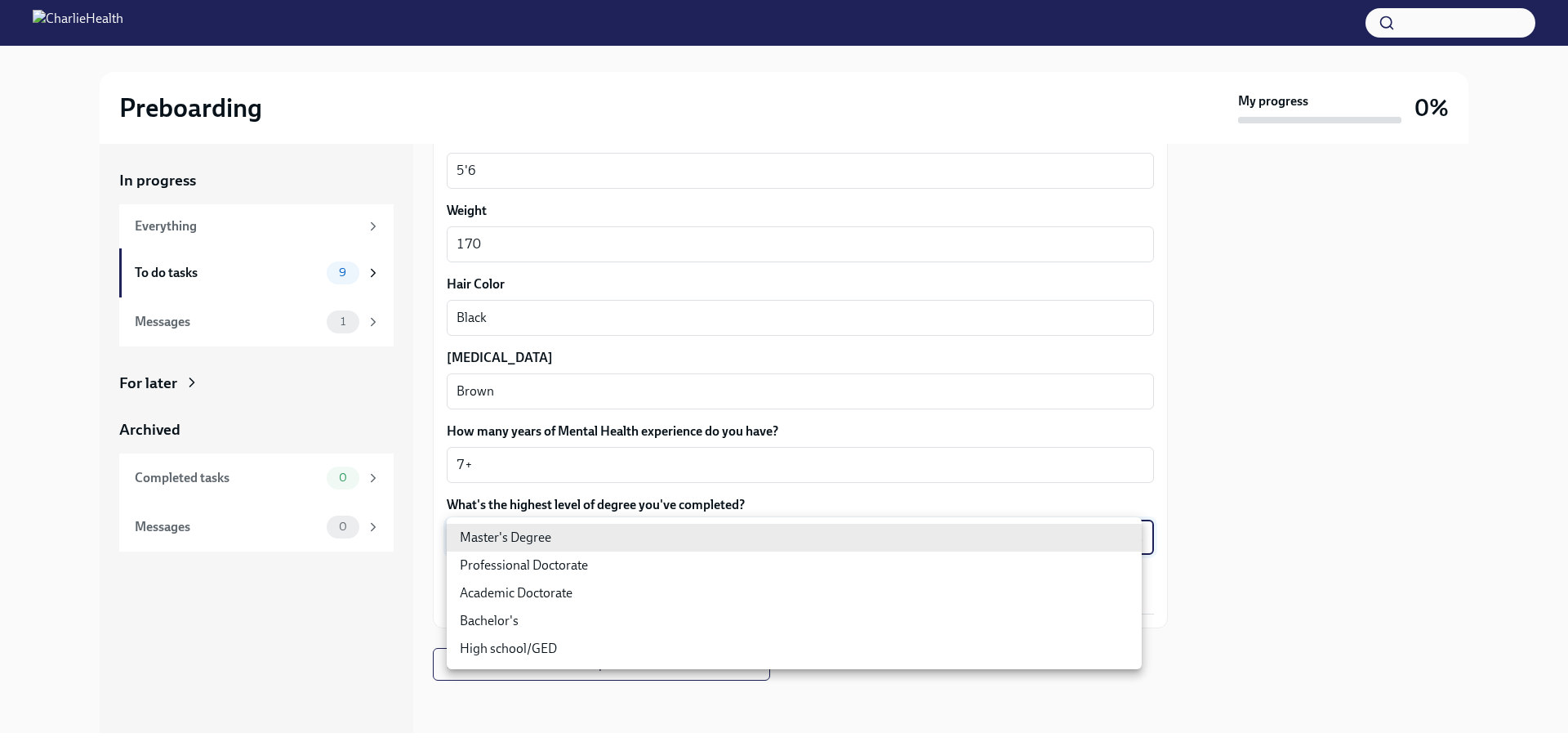
click at [594, 531] on body "Preboarding My progress 0% In progress Everything To do tasks 9 Messages 1 For …" at bounding box center [784, 376] width 1568 height 751
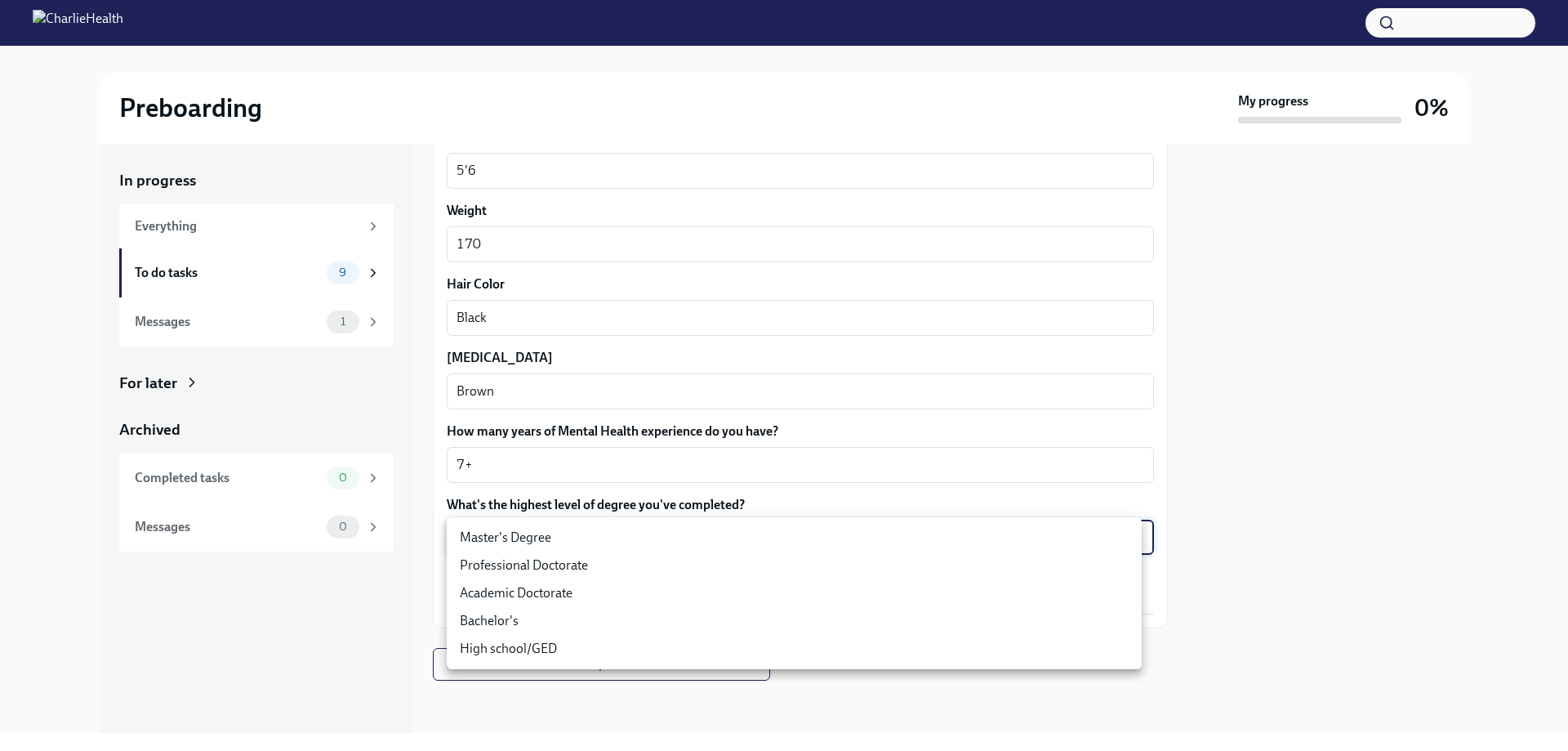
click at [577, 529] on li "Master's Degree" at bounding box center [794, 537] width 695 height 28
type input "2vBr-ghkD"
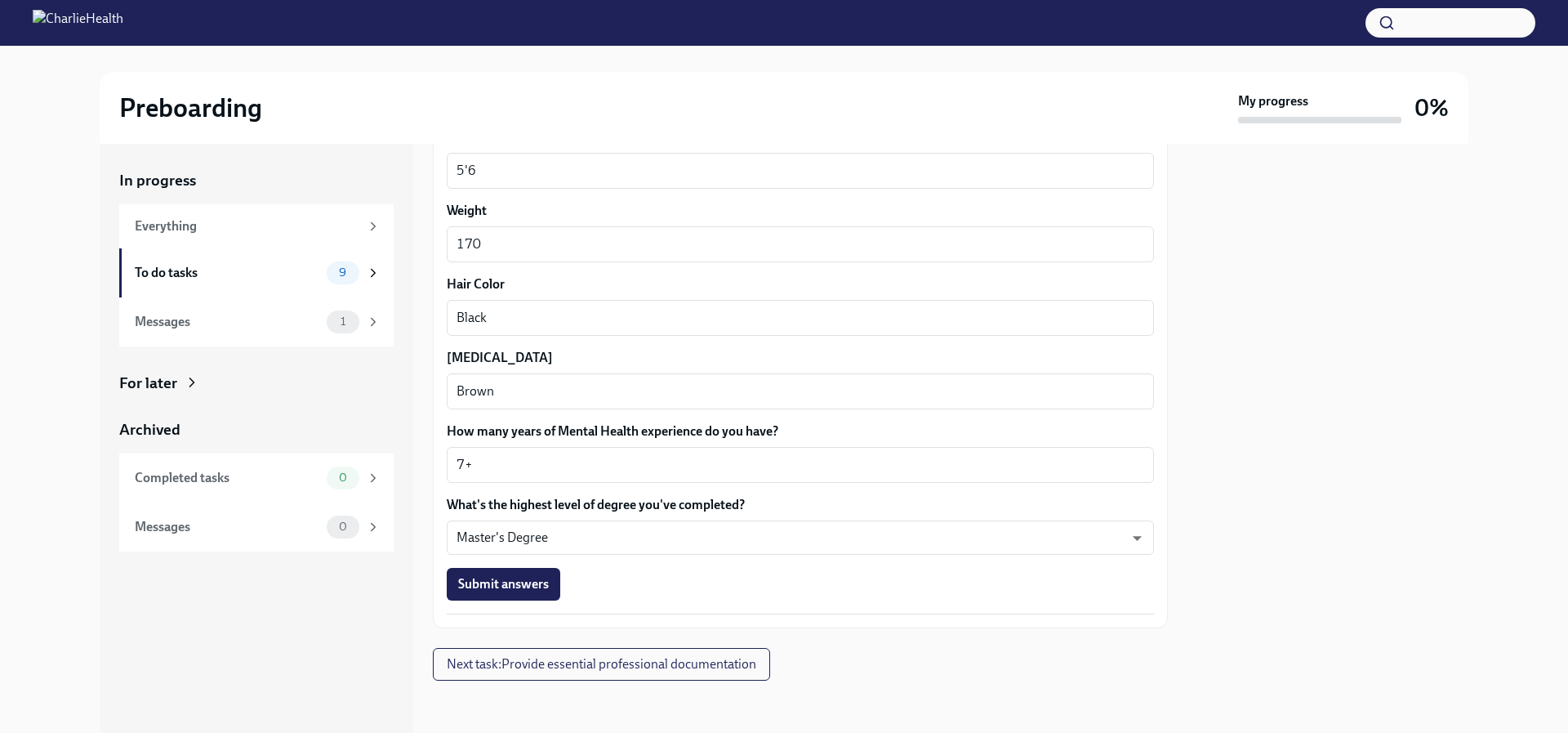
click at [483, 582] on span "Submit answers" at bounding box center [503, 584] width 91 height 16
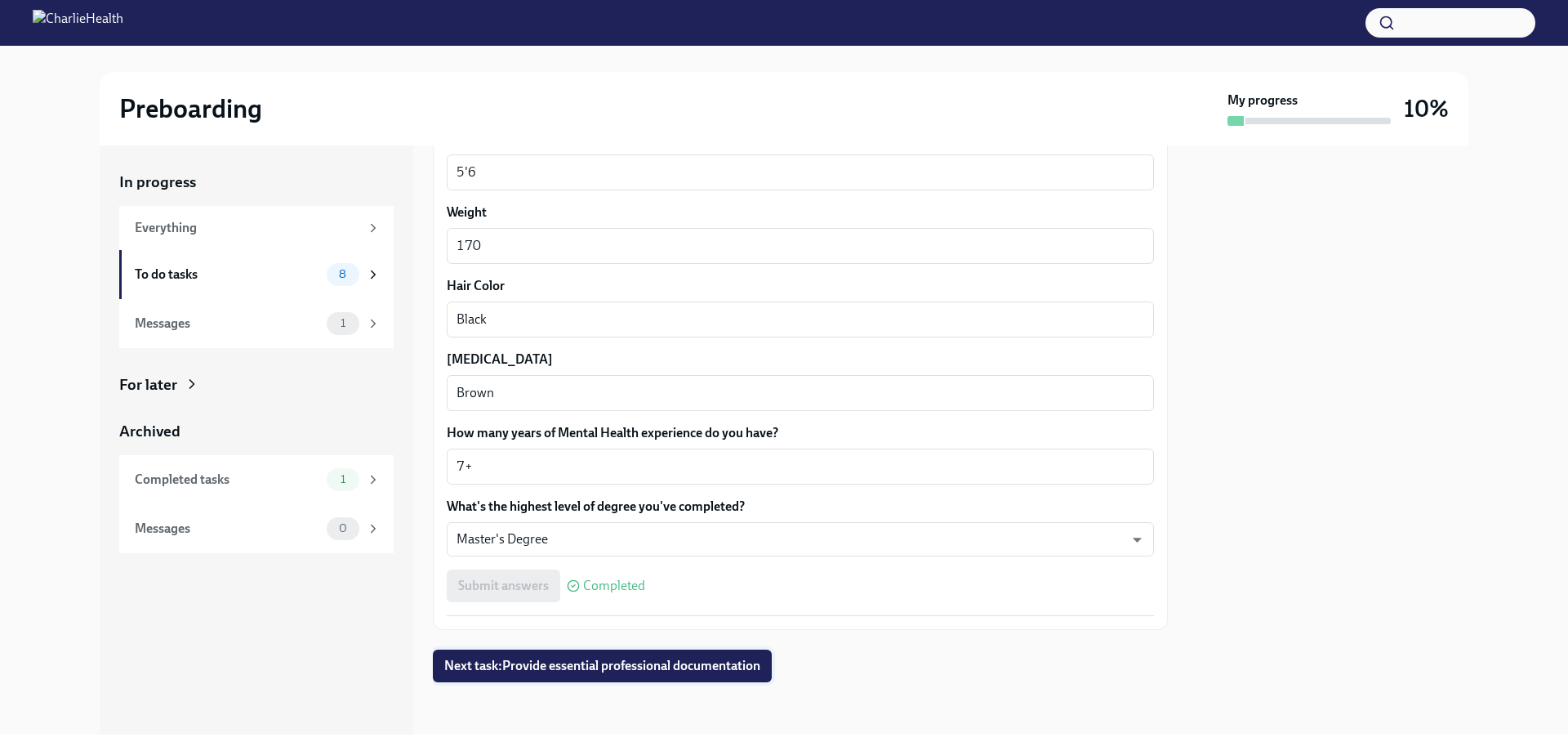
click at [646, 650] on button "Next task : Provide essential professional documentation" at bounding box center [602, 666] width 339 height 33
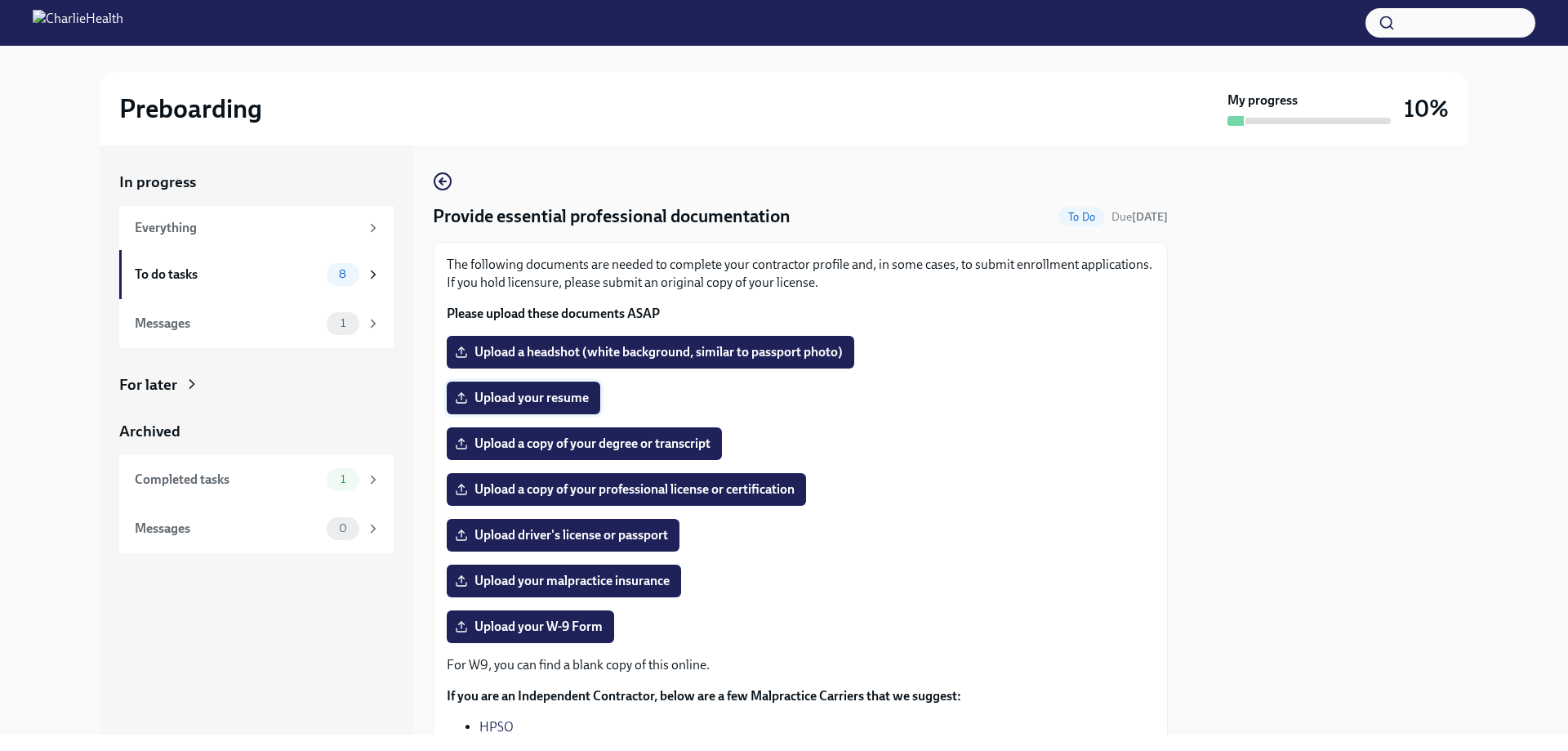
click at [522, 384] on label "Upload your resume" at bounding box center [523, 398] width 154 height 33
click at [0, 0] on input "Upload your resume" at bounding box center [0, 0] width 0 height 0
